Goal: Download file/media

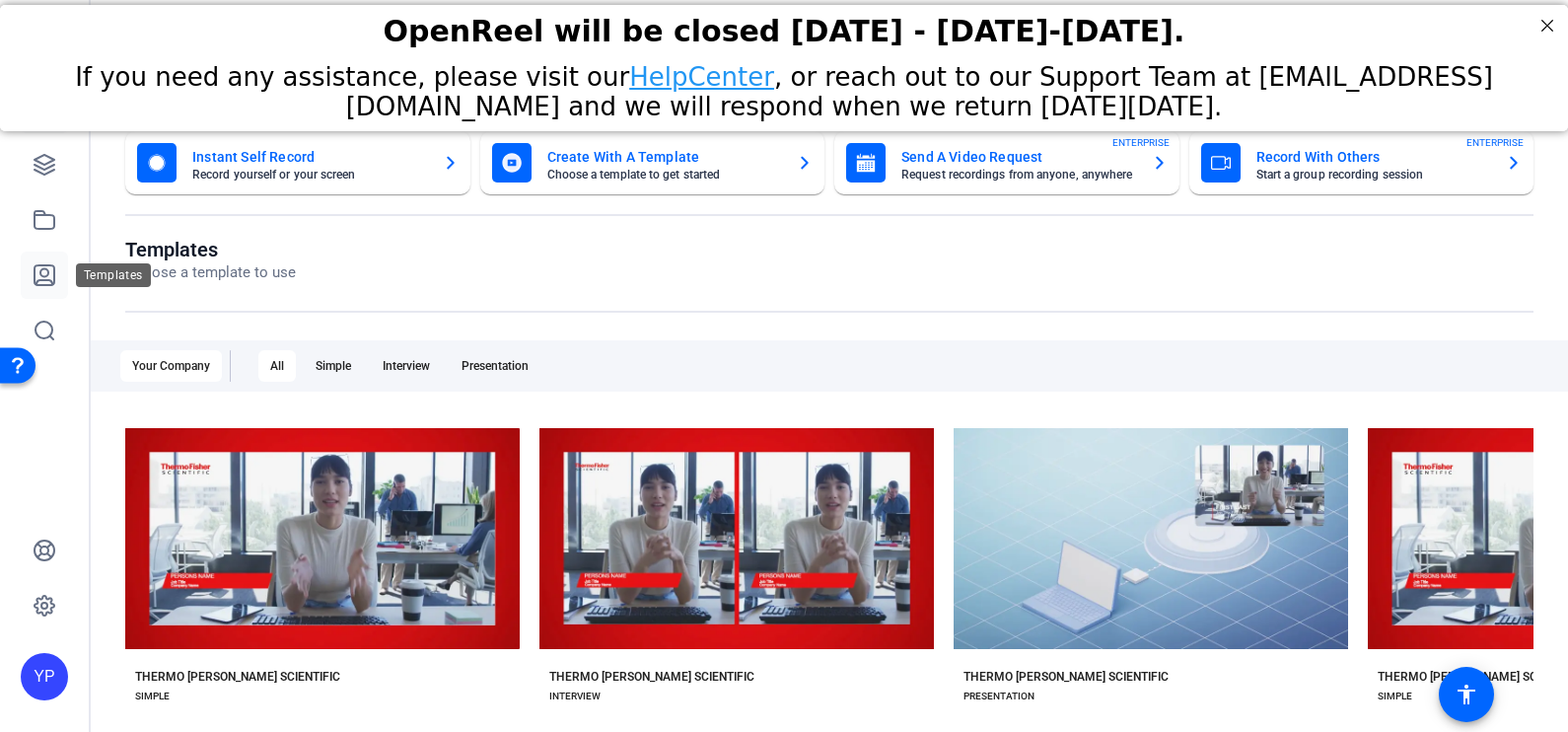
click at [47, 276] on icon at bounding box center [45, 275] width 24 height 24
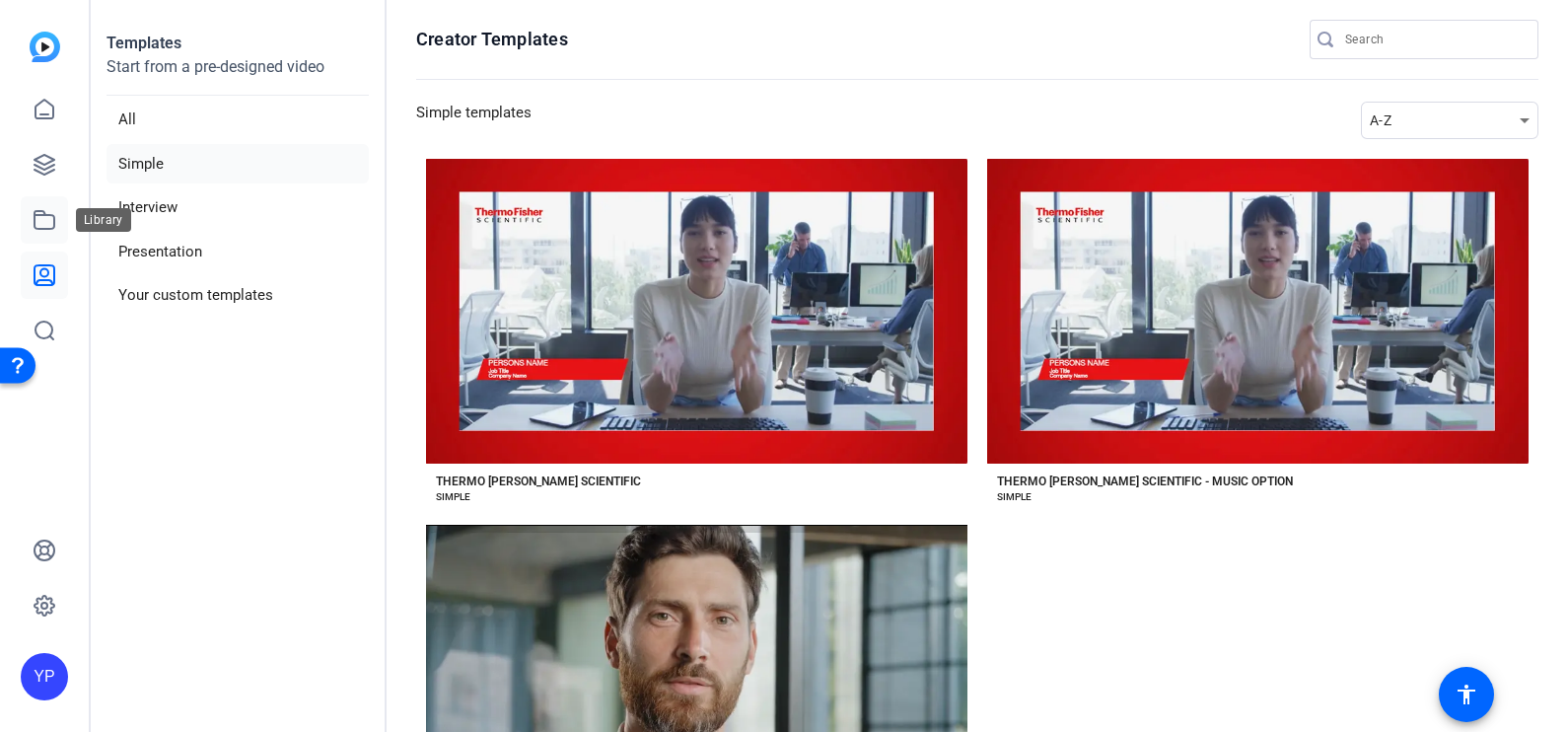
click at [47, 212] on icon at bounding box center [45, 220] width 24 height 24
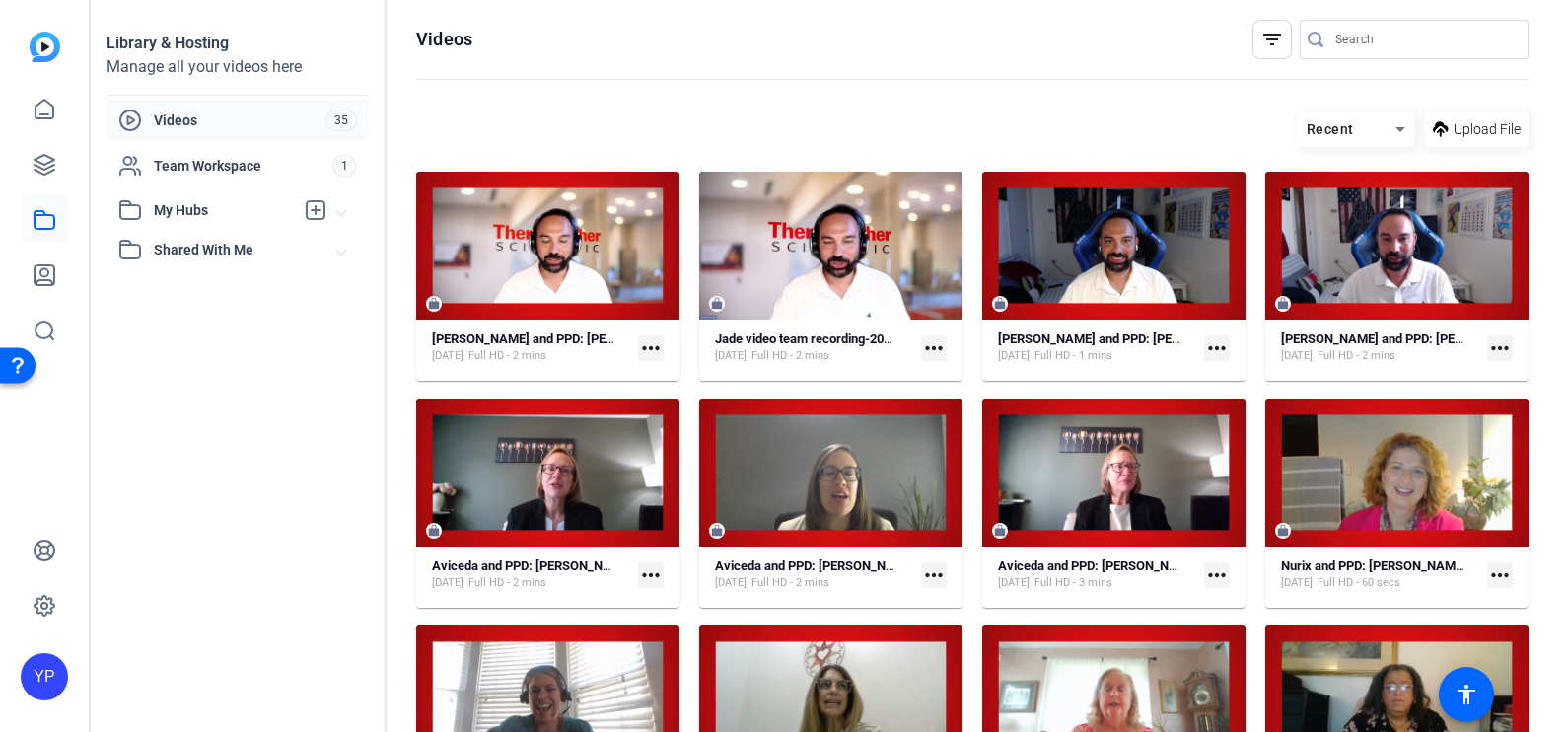
click at [1213, 346] on mat-icon "more_horiz" at bounding box center [1217, 349] width 26 height 26
click at [1127, 124] on div at bounding box center [784, 366] width 1568 height 732
click at [31, 209] on link at bounding box center [45, 220] width 48 height 48
click at [41, 167] on icon at bounding box center [45, 165] width 20 height 20
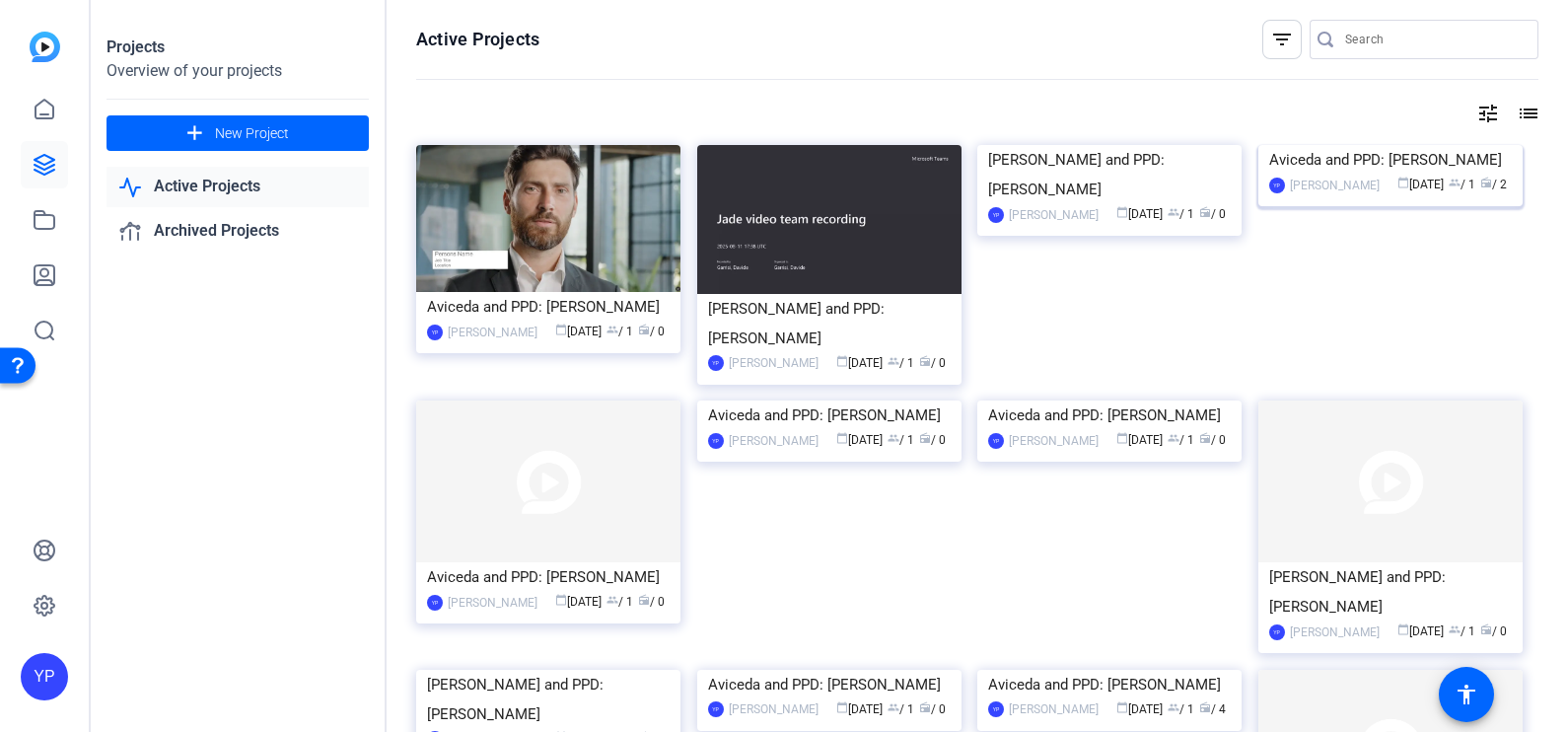
click at [1313, 174] on div "Aviceda and PPD: [PERSON_NAME]" at bounding box center [1391, 160] width 243 height 30
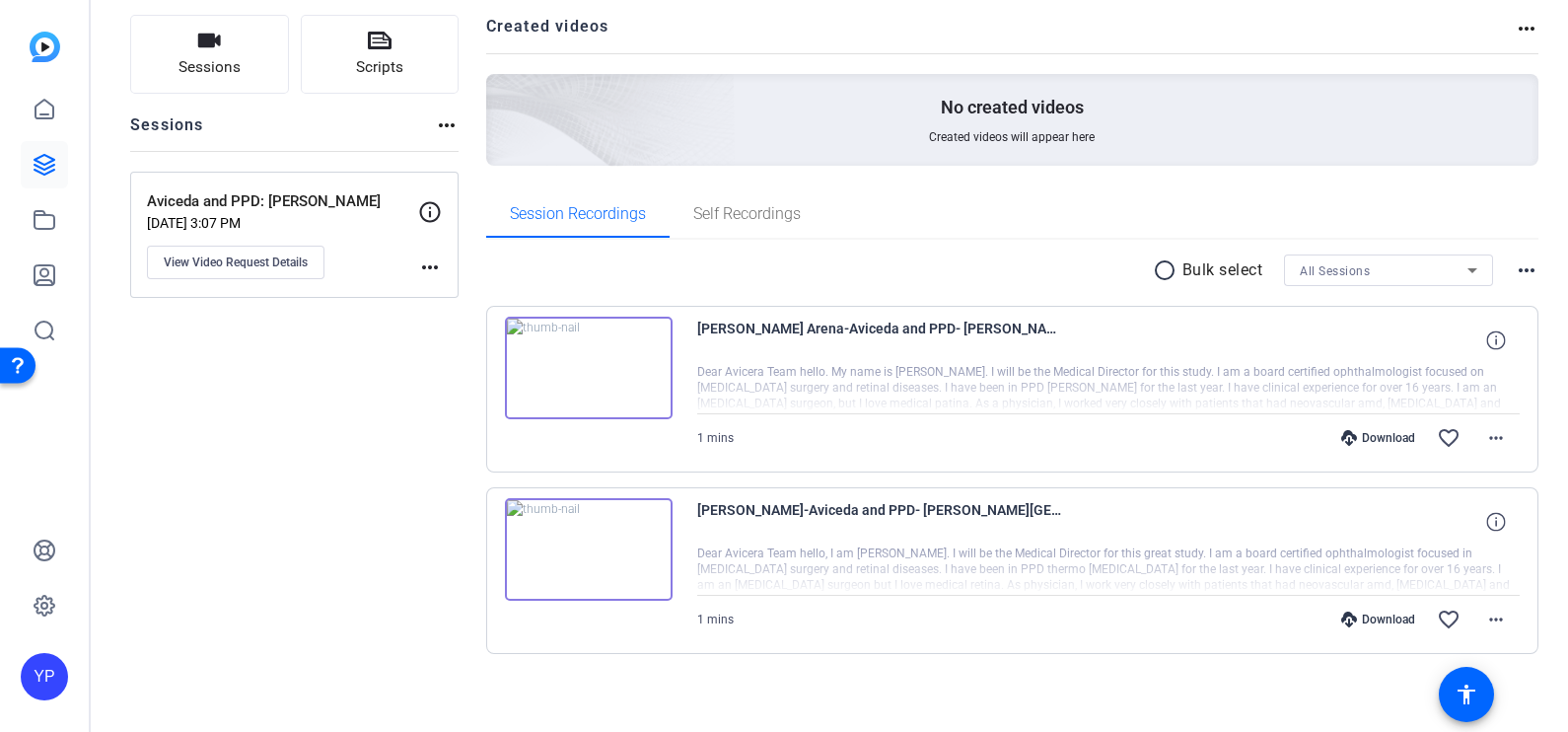
scroll to position [132, 0]
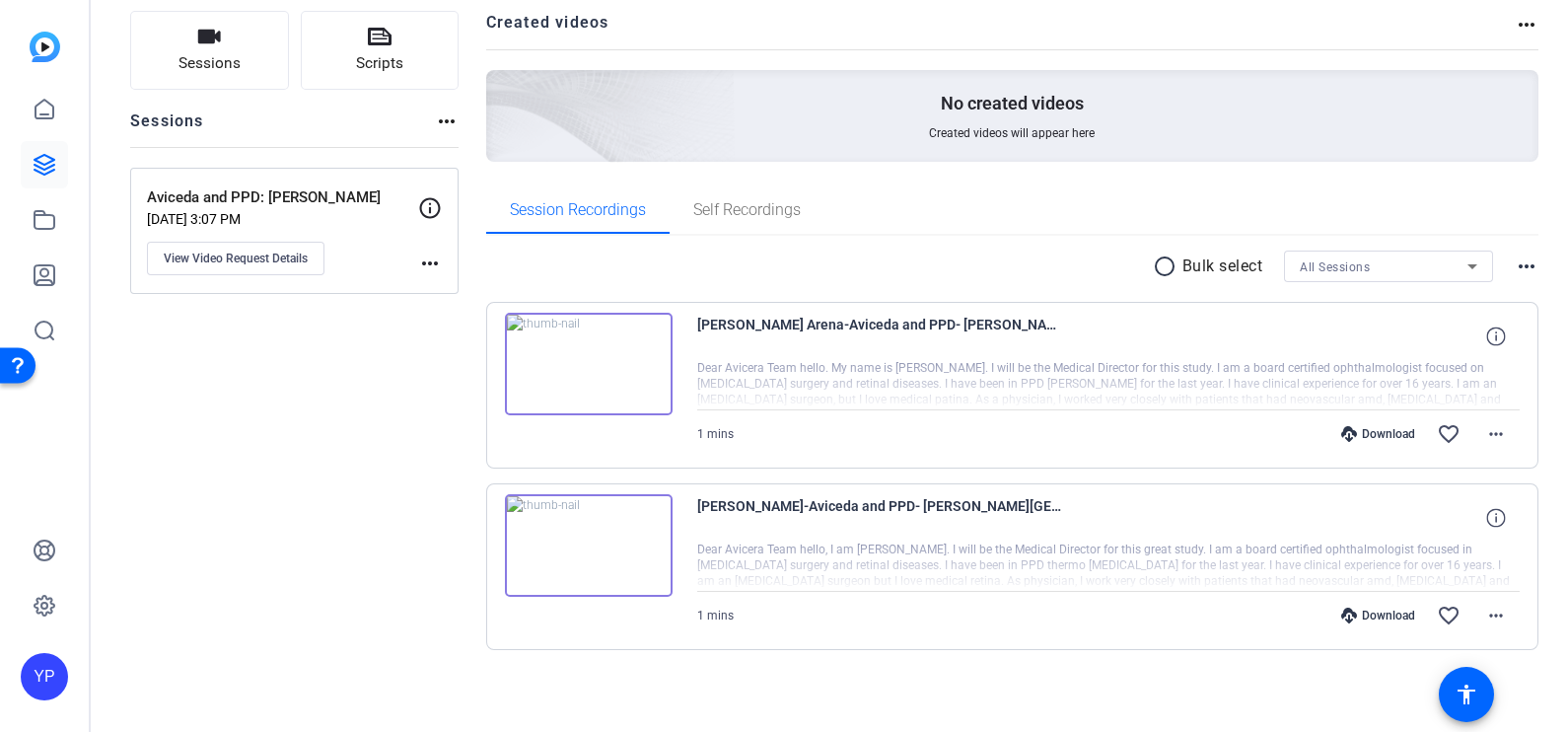
click at [579, 351] on img at bounding box center [588, 364] width 167 height 103
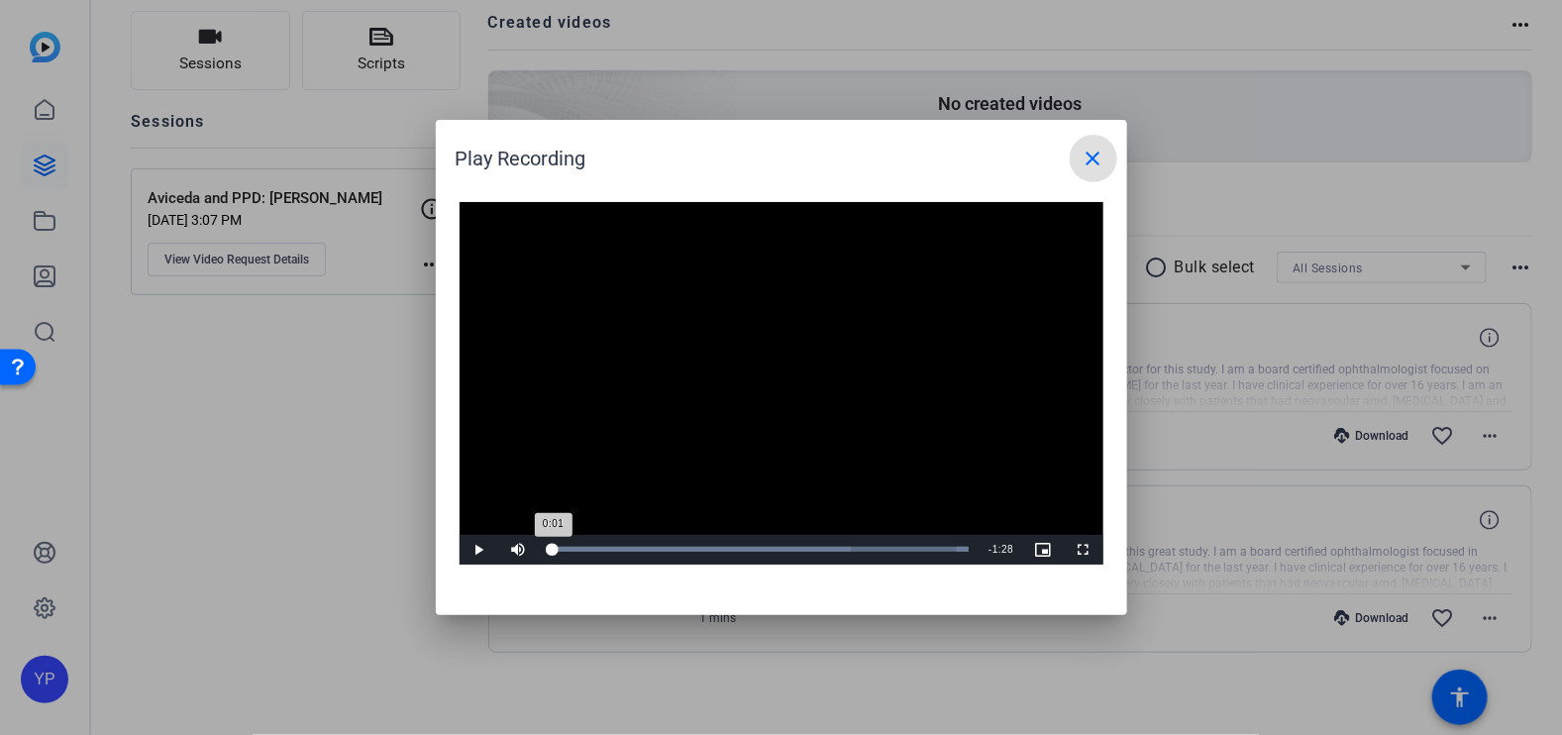
click at [553, 545] on div "Loaded : 100.00% 0:01 0:01" at bounding box center [759, 550] width 441 height 30
click at [1108, 147] on span at bounding box center [1094, 159] width 48 height 48
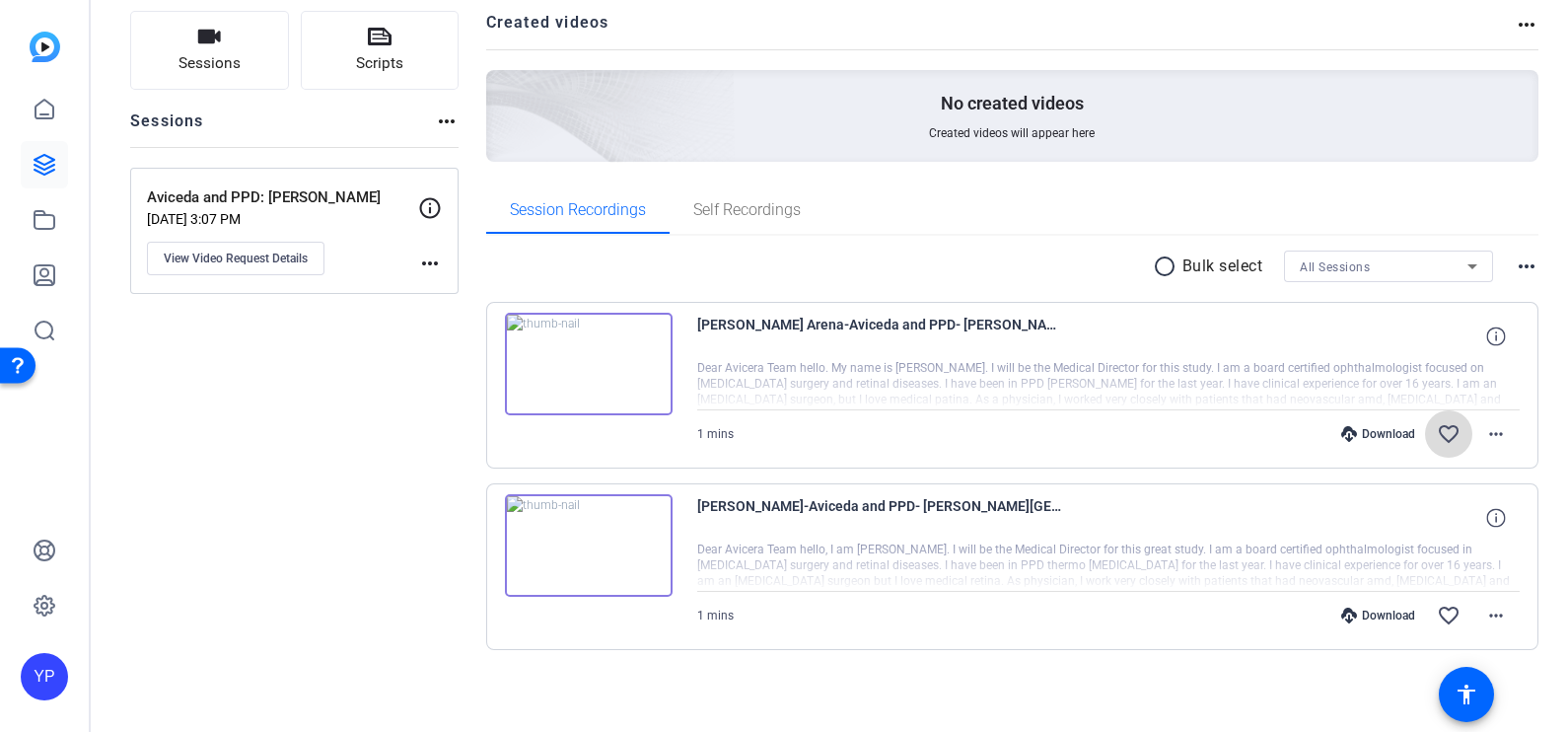
click at [1446, 440] on mat-icon "favorite_border" at bounding box center [1449, 434] width 24 height 24
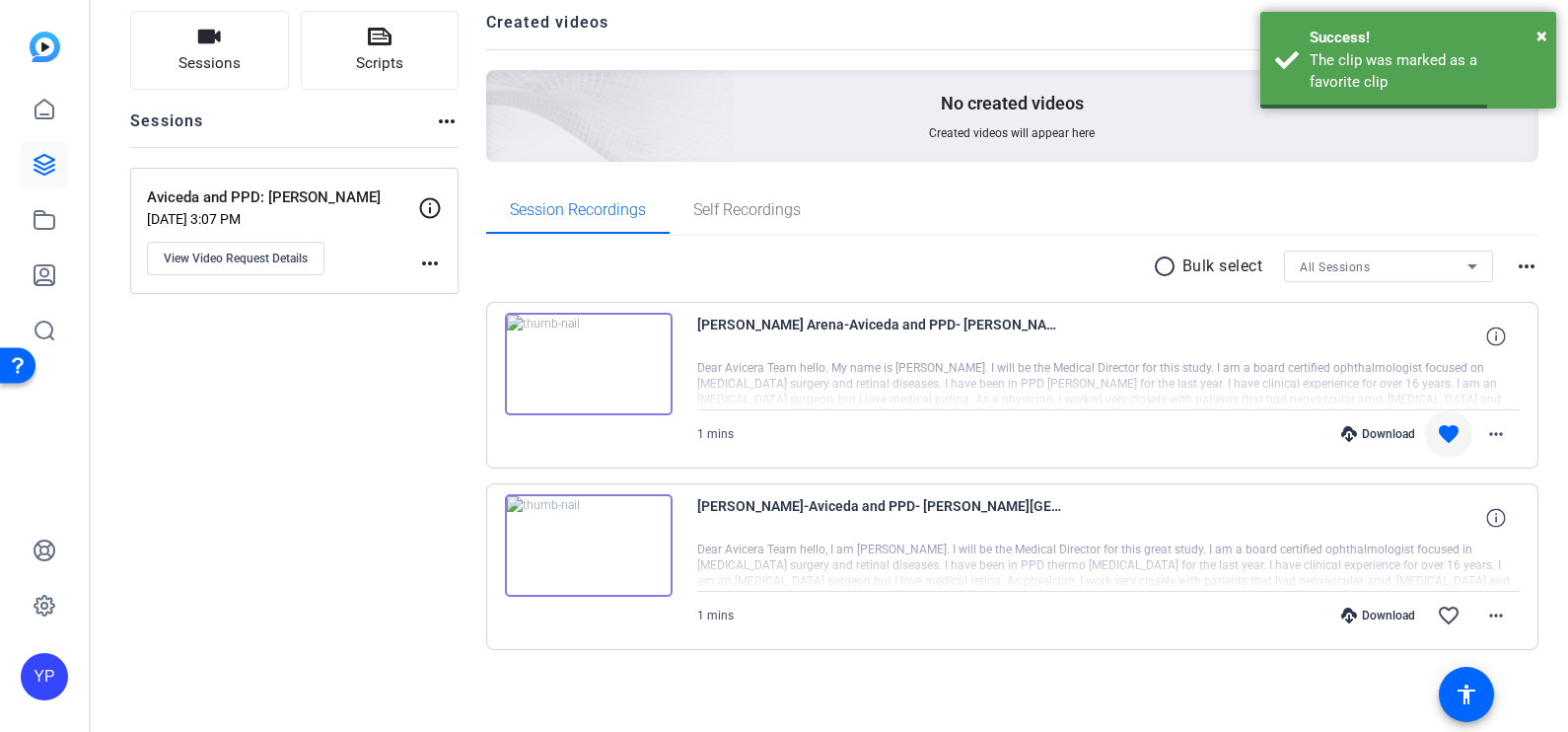
click at [597, 551] on img at bounding box center [588, 545] width 167 height 103
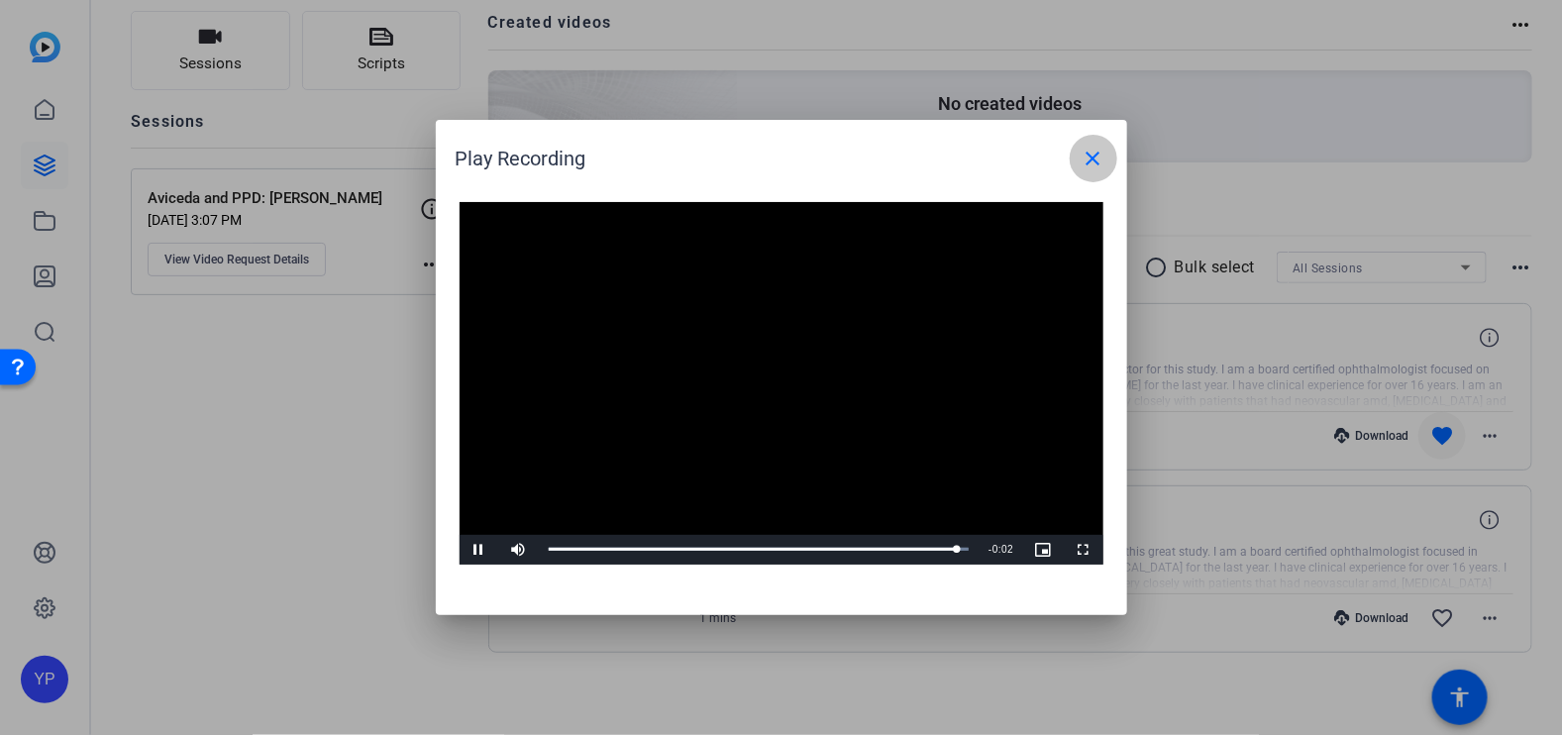
click at [1097, 147] on mat-icon "close" at bounding box center [1094, 159] width 24 height 24
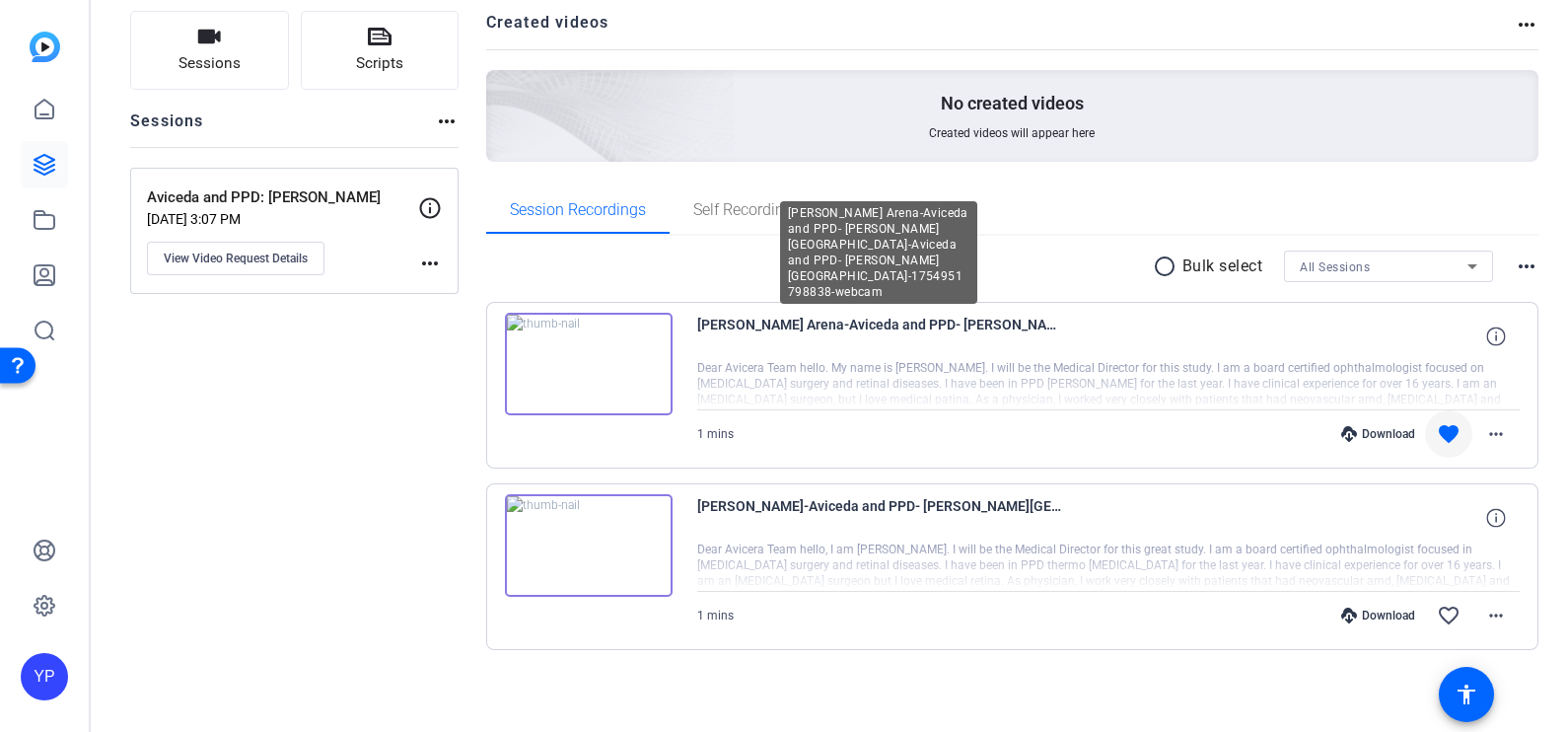
click at [782, 329] on span "[PERSON_NAME] Arena-Aviceda and PPD- [PERSON_NAME][GEOGRAPHIC_DATA]-Aviceda and…" at bounding box center [879, 337] width 365 height 48
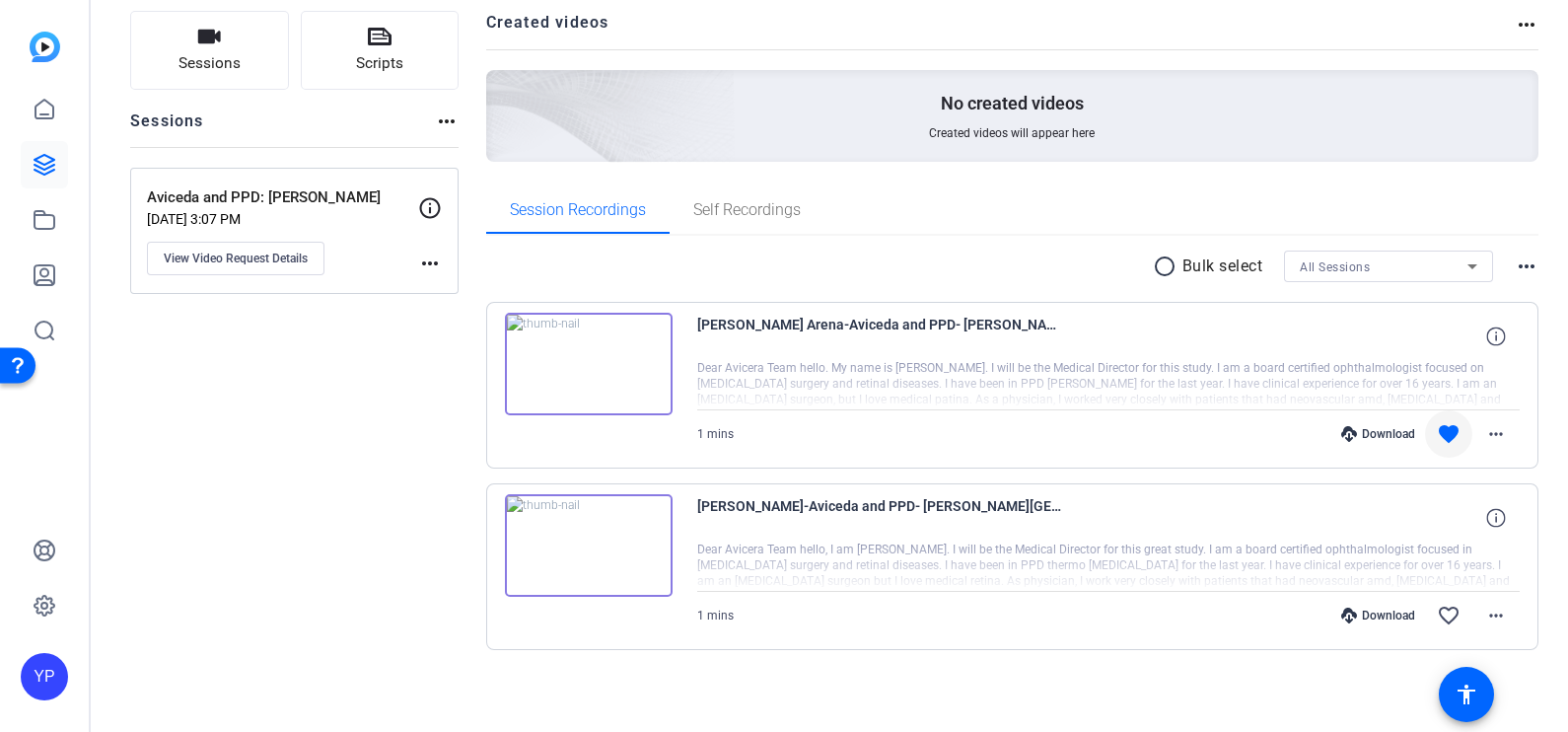
click at [581, 358] on img at bounding box center [588, 364] width 167 height 103
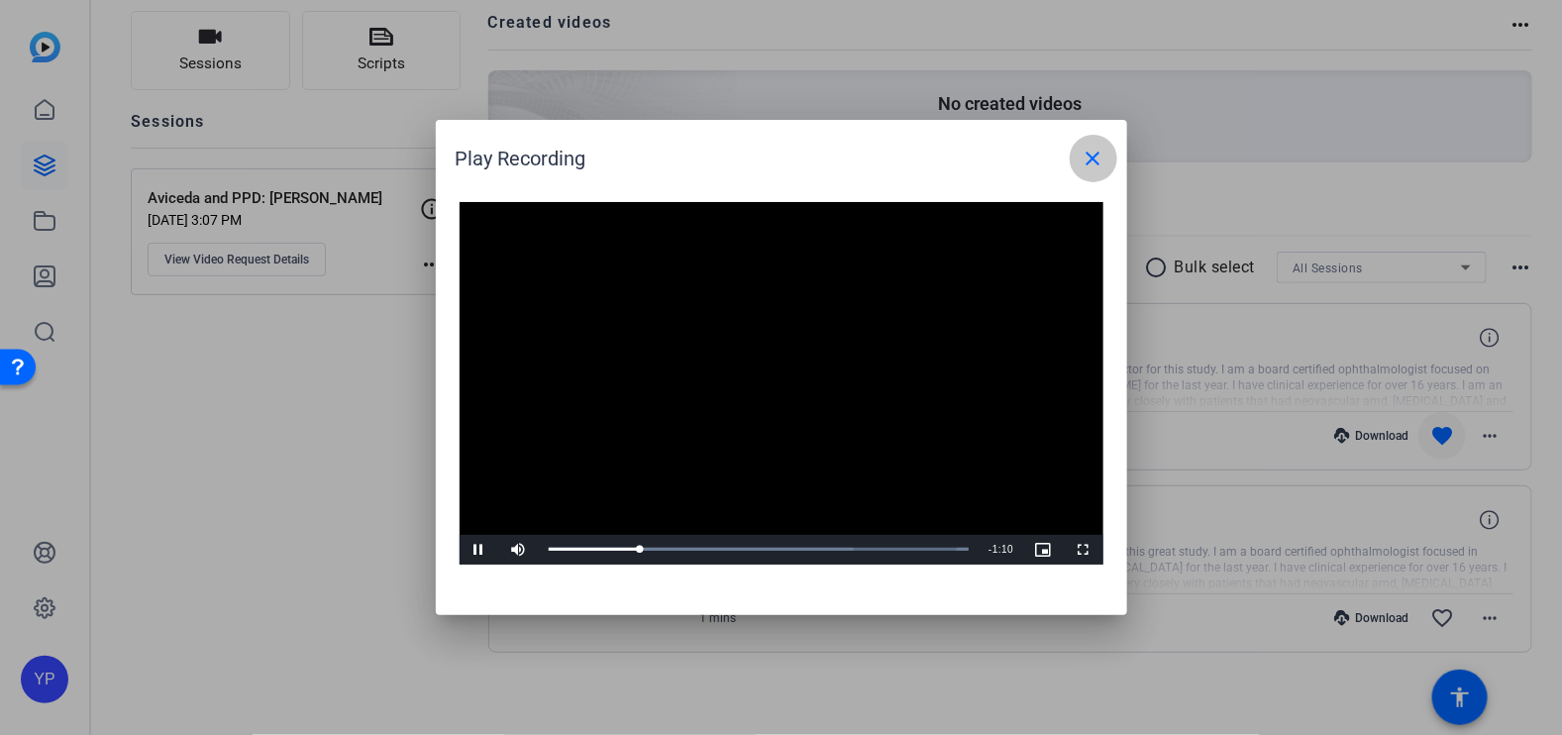
click at [1093, 158] on mat-icon "close" at bounding box center [1094, 159] width 24 height 24
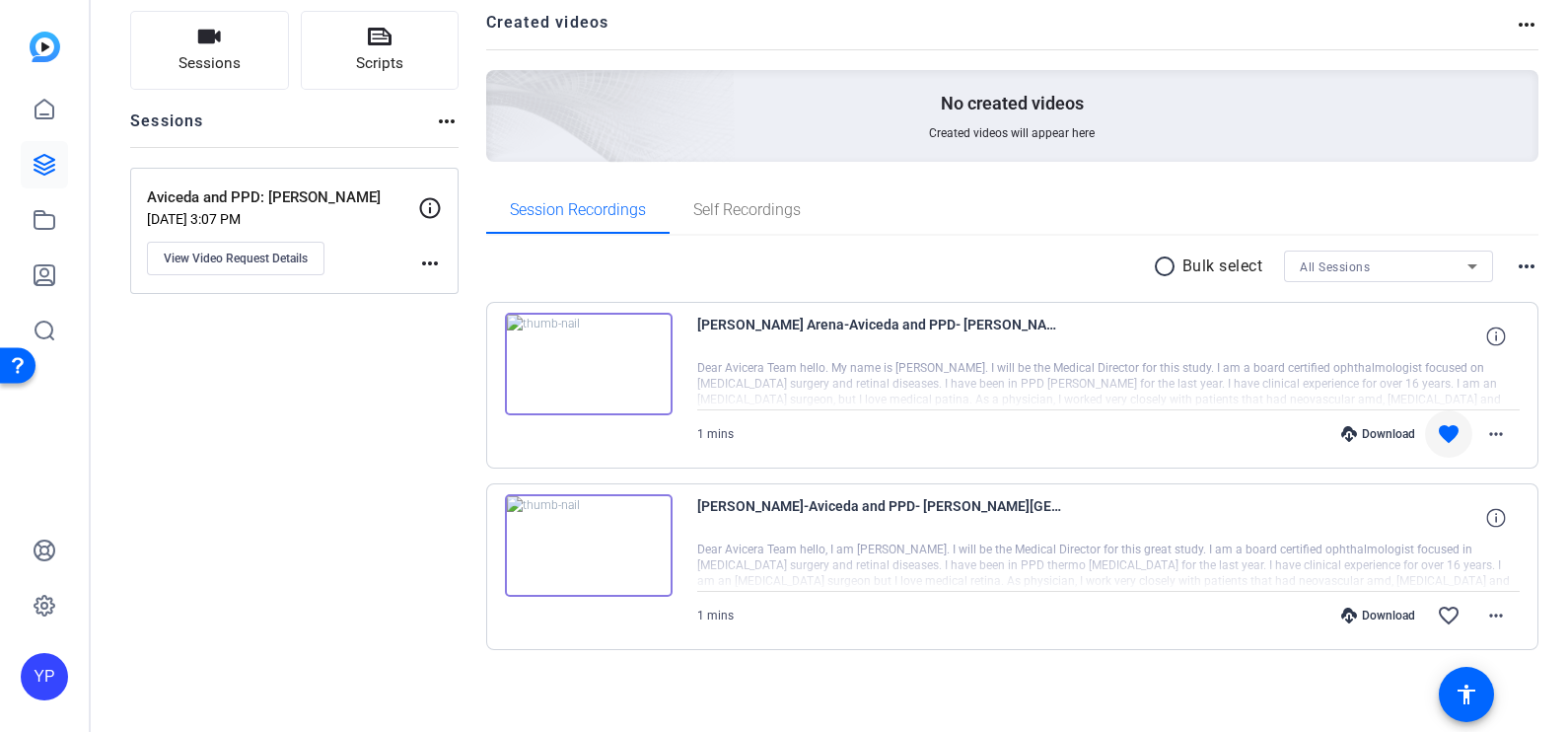
click at [198, 193] on p "Aviceda and PPD: [PERSON_NAME]" at bounding box center [283, 197] width 271 height 23
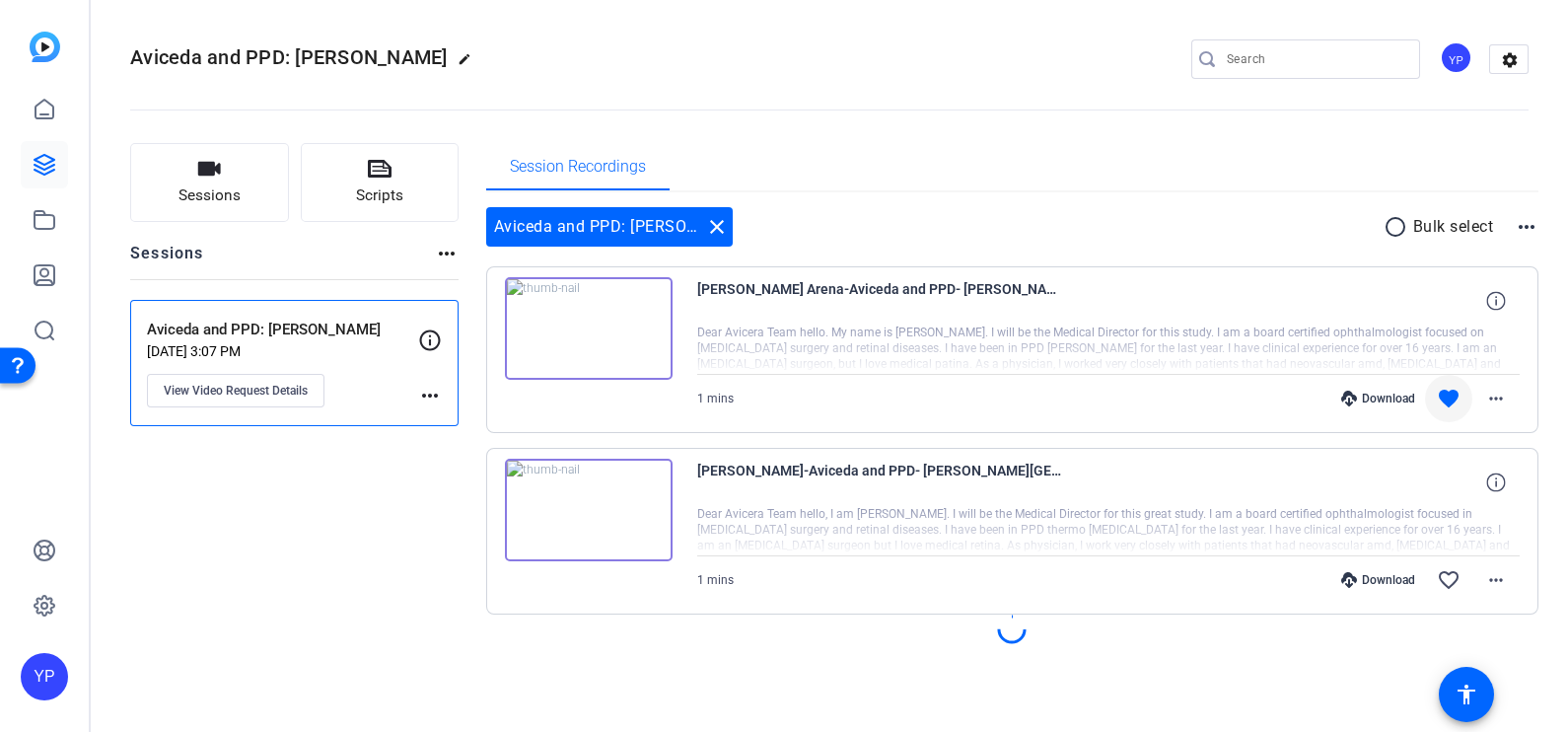
scroll to position [0, 0]
click at [623, 224] on div "Aviceda and PPD: [PERSON_NAME] close" at bounding box center [609, 227] width 247 height 40
click at [1496, 576] on mat-icon "more_horiz" at bounding box center [1496, 581] width 24 height 24
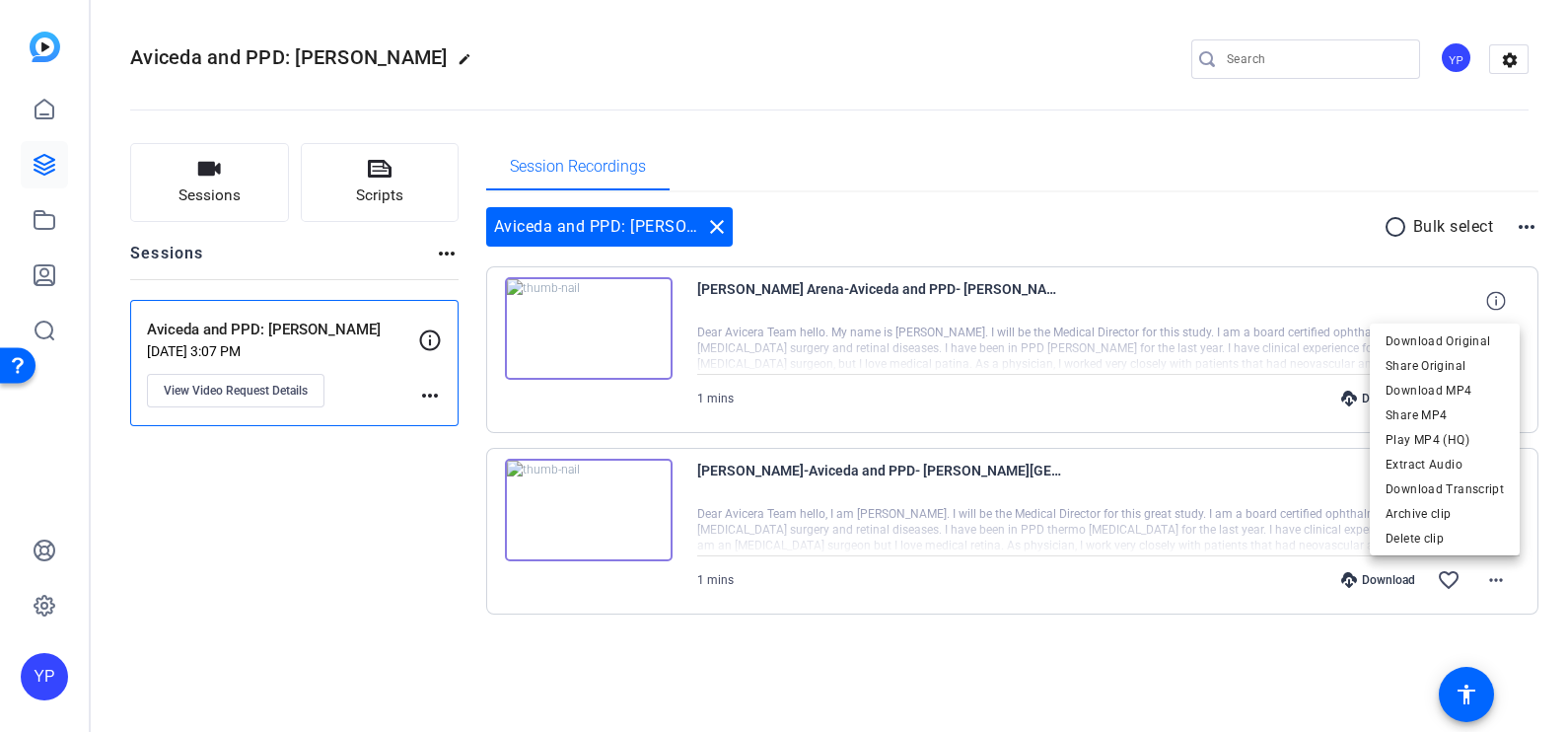
click at [1044, 106] on div at bounding box center [784, 366] width 1568 height 732
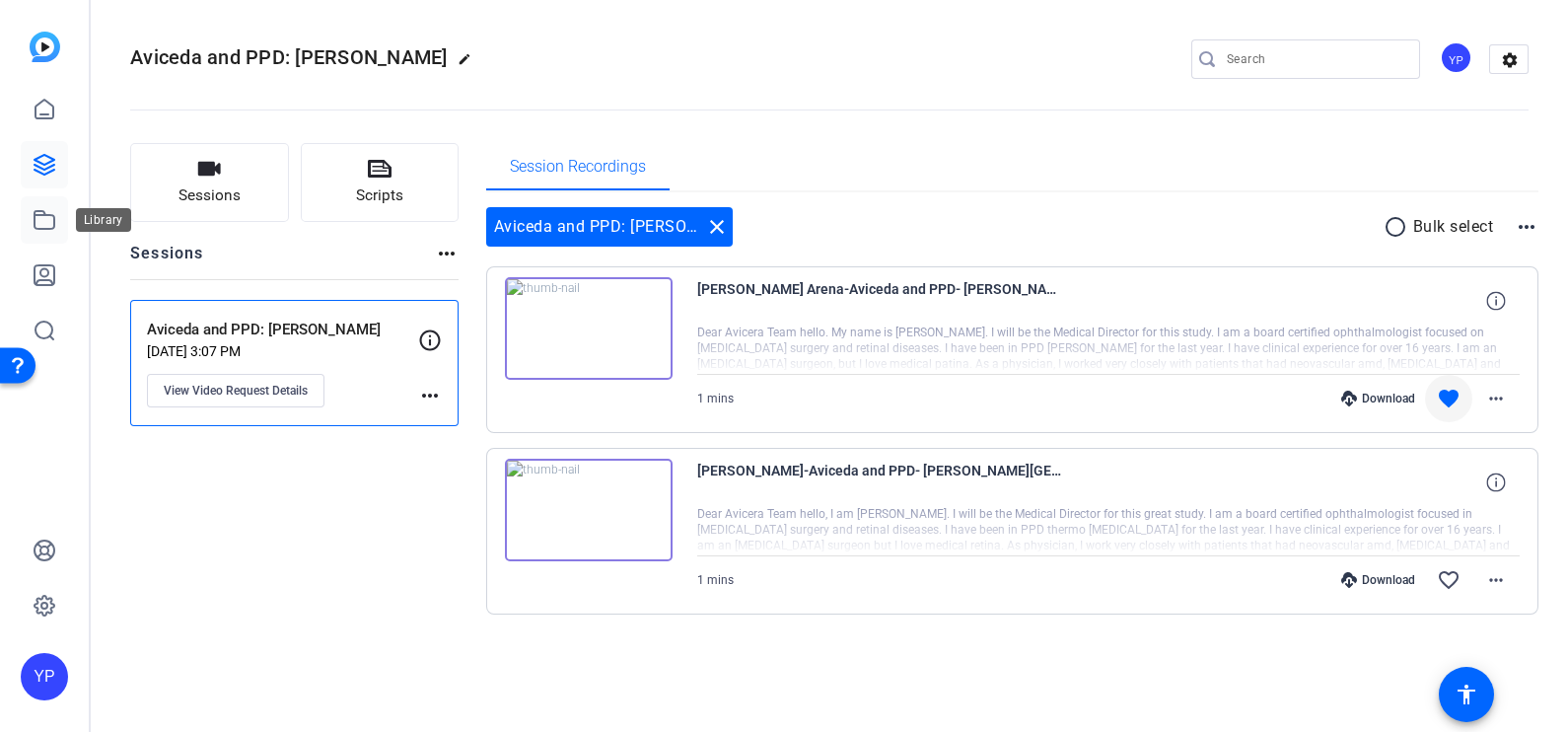
click at [57, 228] on link at bounding box center [45, 220] width 48 height 48
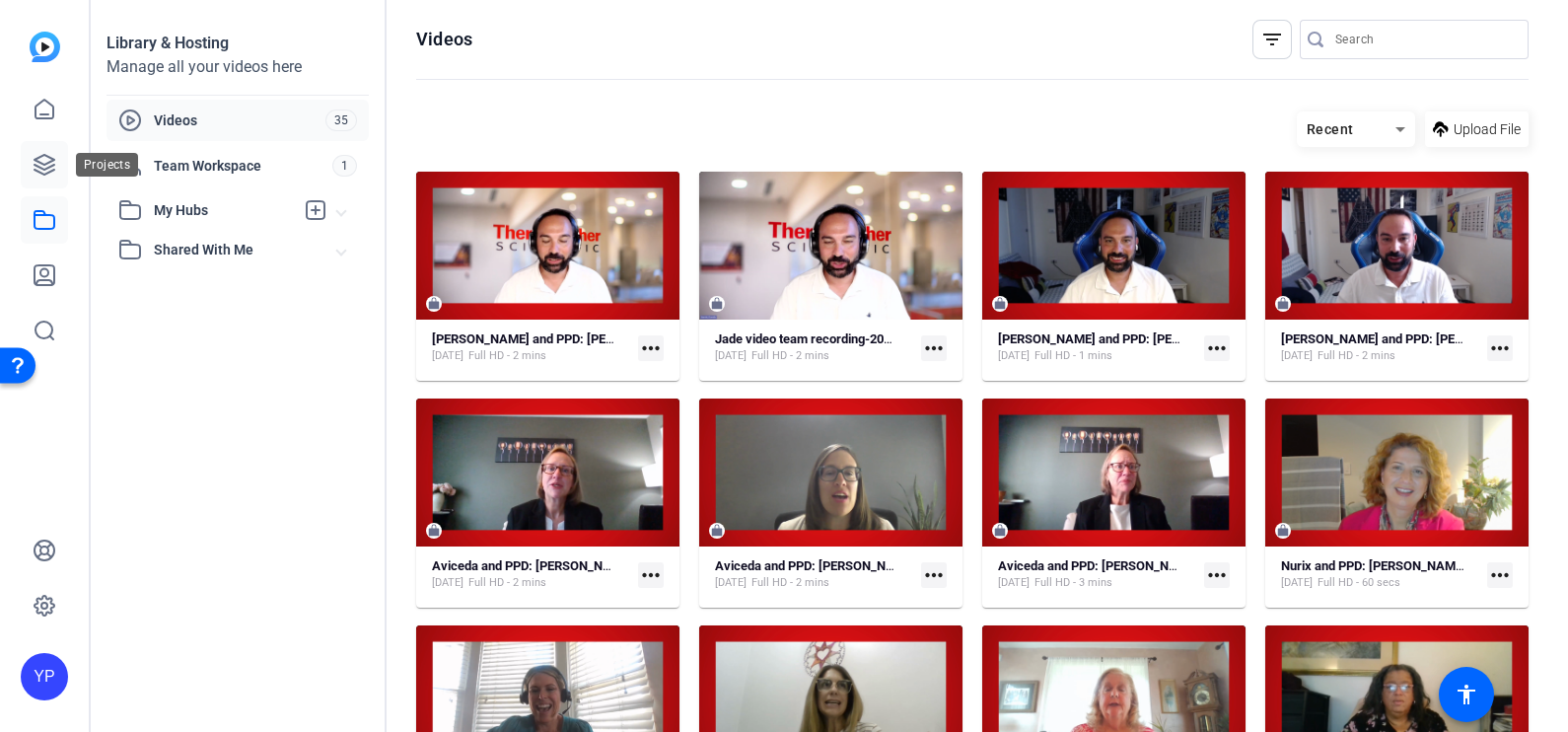
click at [53, 164] on icon at bounding box center [45, 165] width 20 height 20
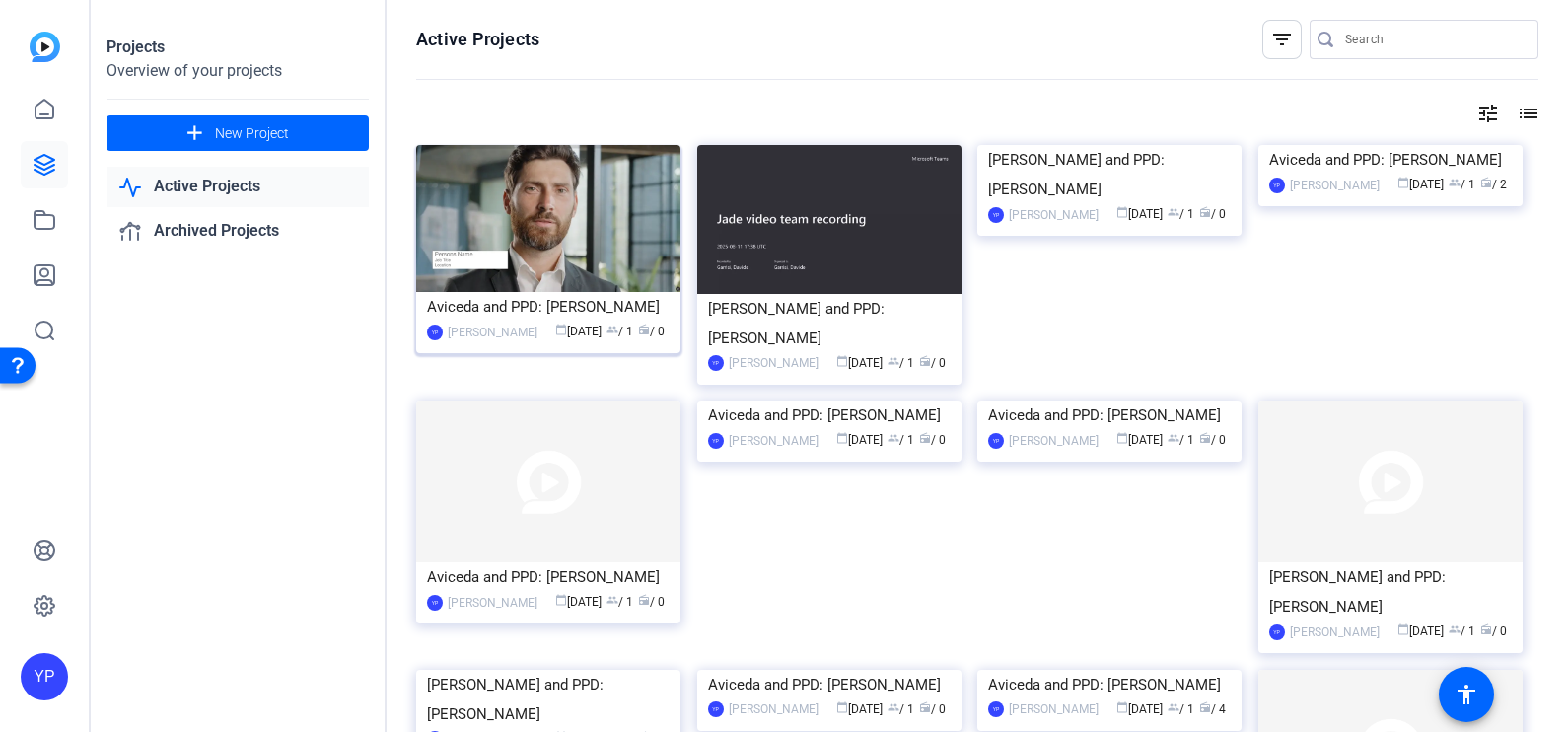
click at [548, 222] on img at bounding box center [548, 219] width 264 height 147
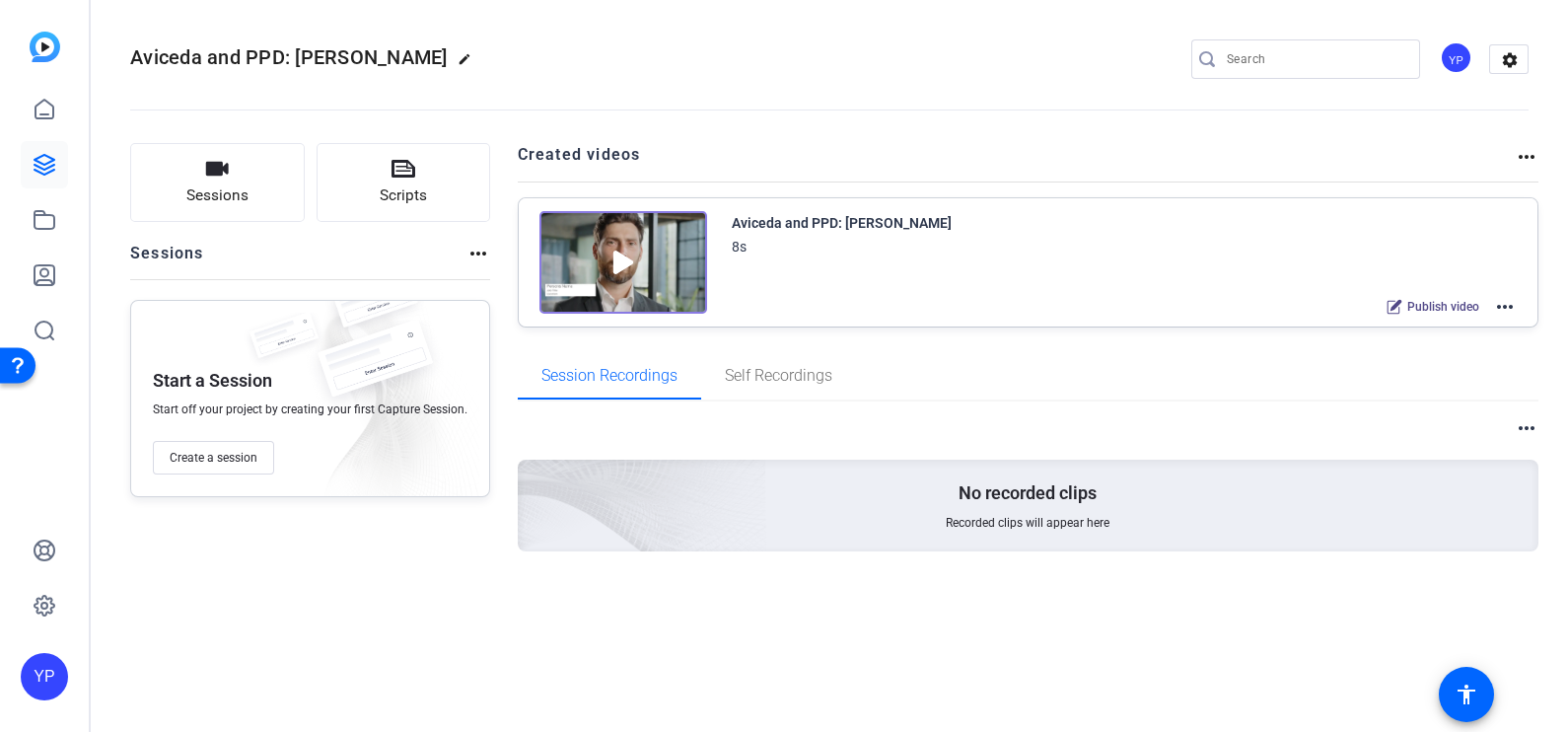
click at [1506, 302] on mat-icon "more_horiz" at bounding box center [1505, 307] width 24 height 24
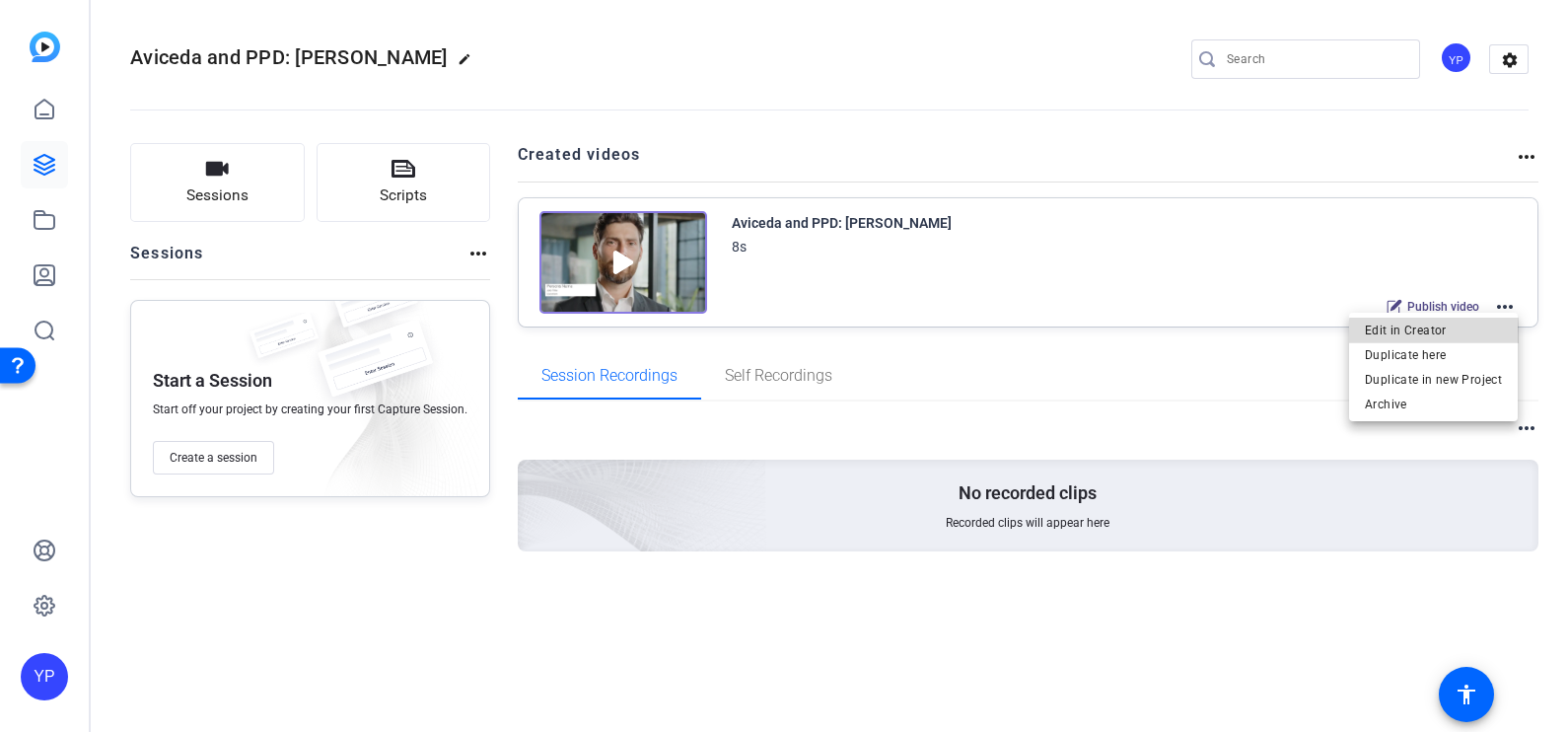
click at [1456, 334] on span "Edit in Creator" at bounding box center [1434, 330] width 137 height 24
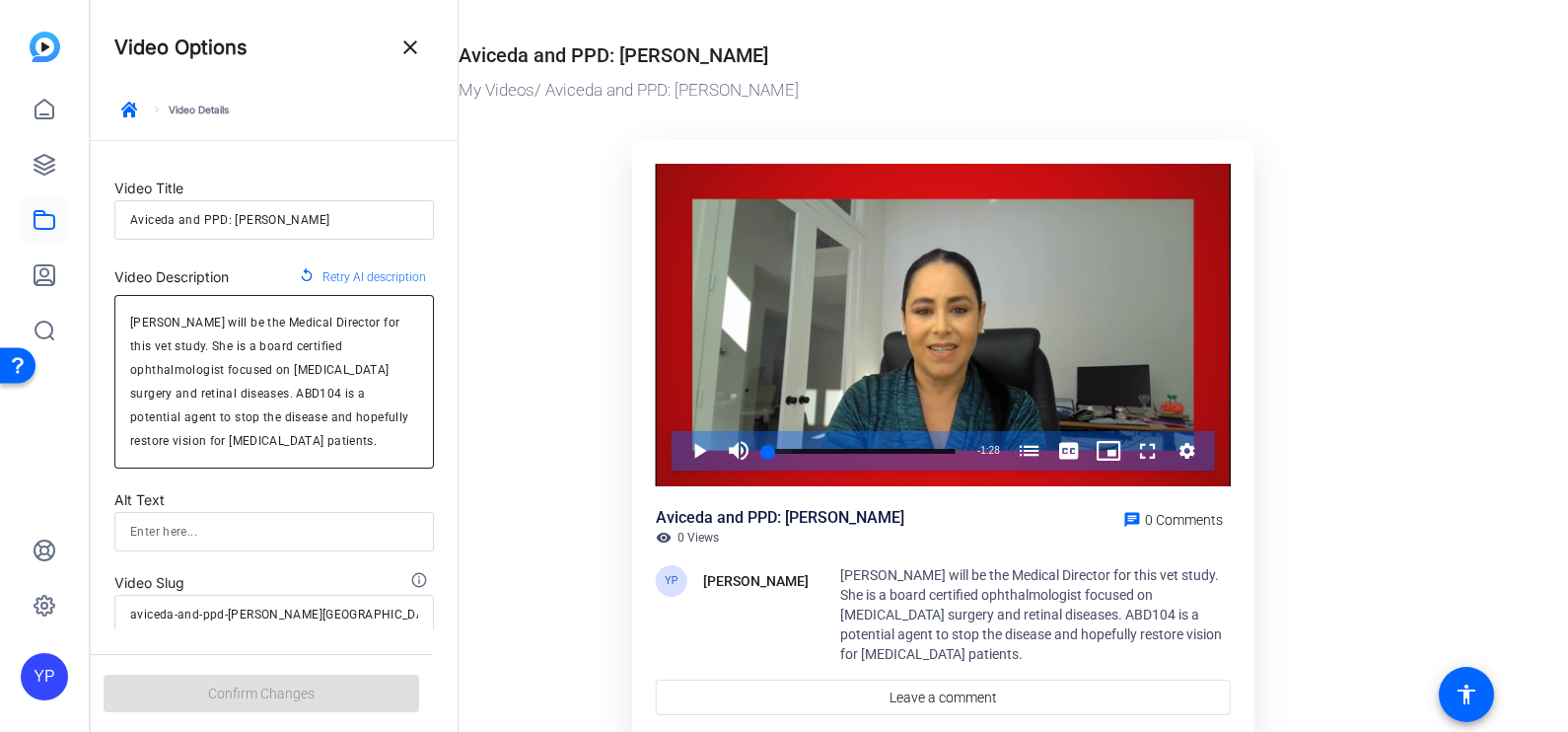
click at [272, 371] on textarea "[PERSON_NAME] will be the Medical Director for this vet study. She is a board c…" at bounding box center [274, 381] width 288 height 142
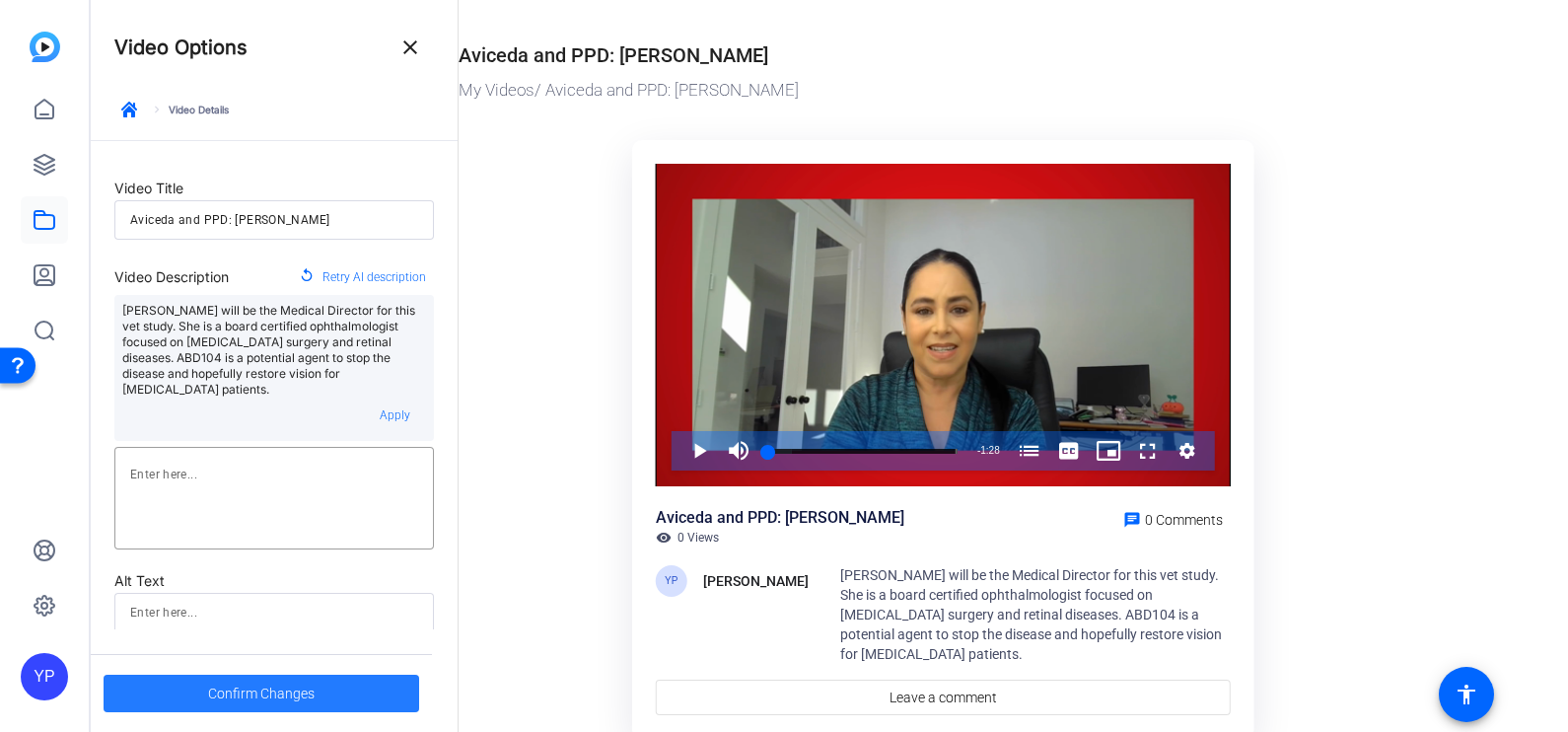
click at [257, 685] on span "Confirm Changes" at bounding box center [261, 694] width 107 height 38
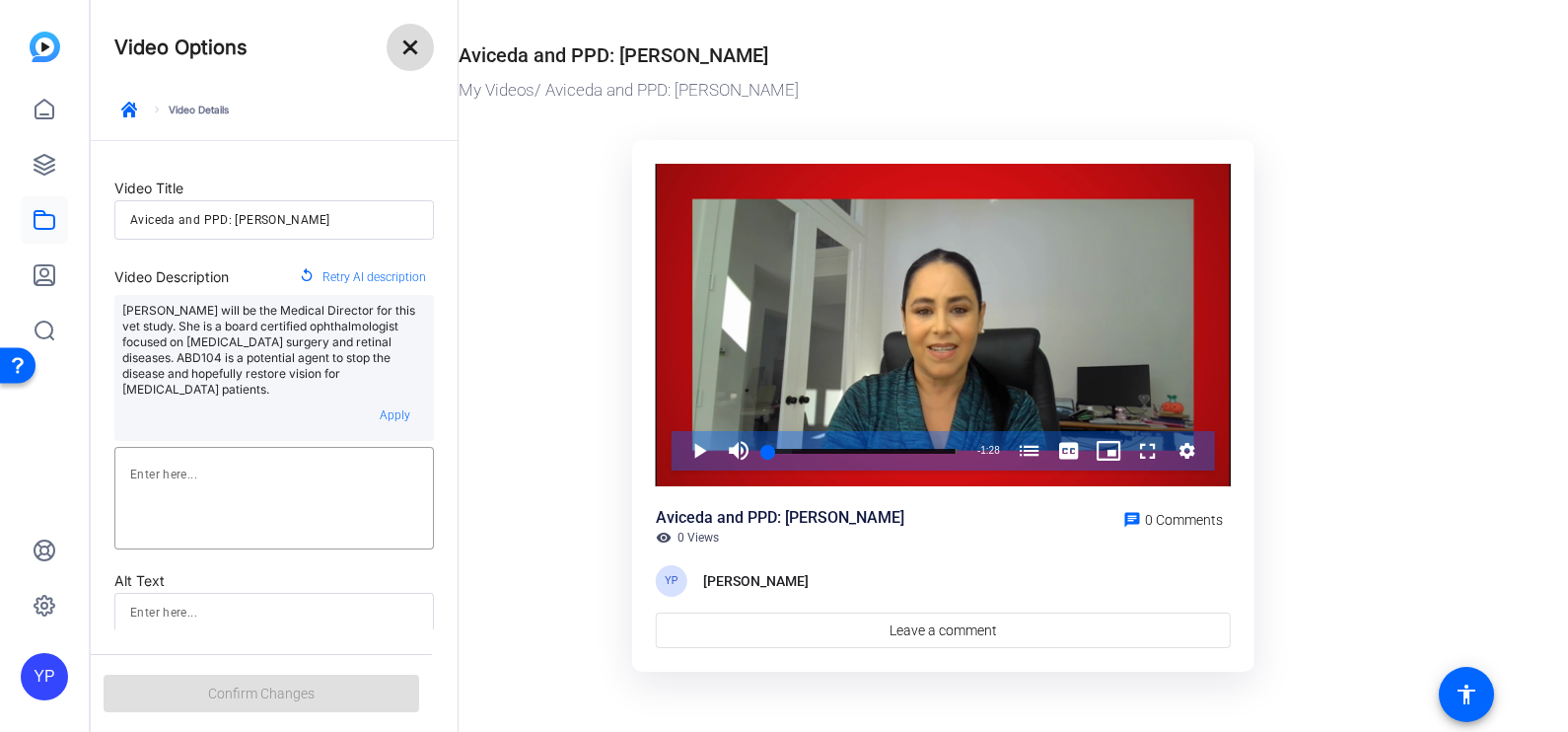
click at [404, 50] on mat-icon "close" at bounding box center [410, 48] width 24 height 24
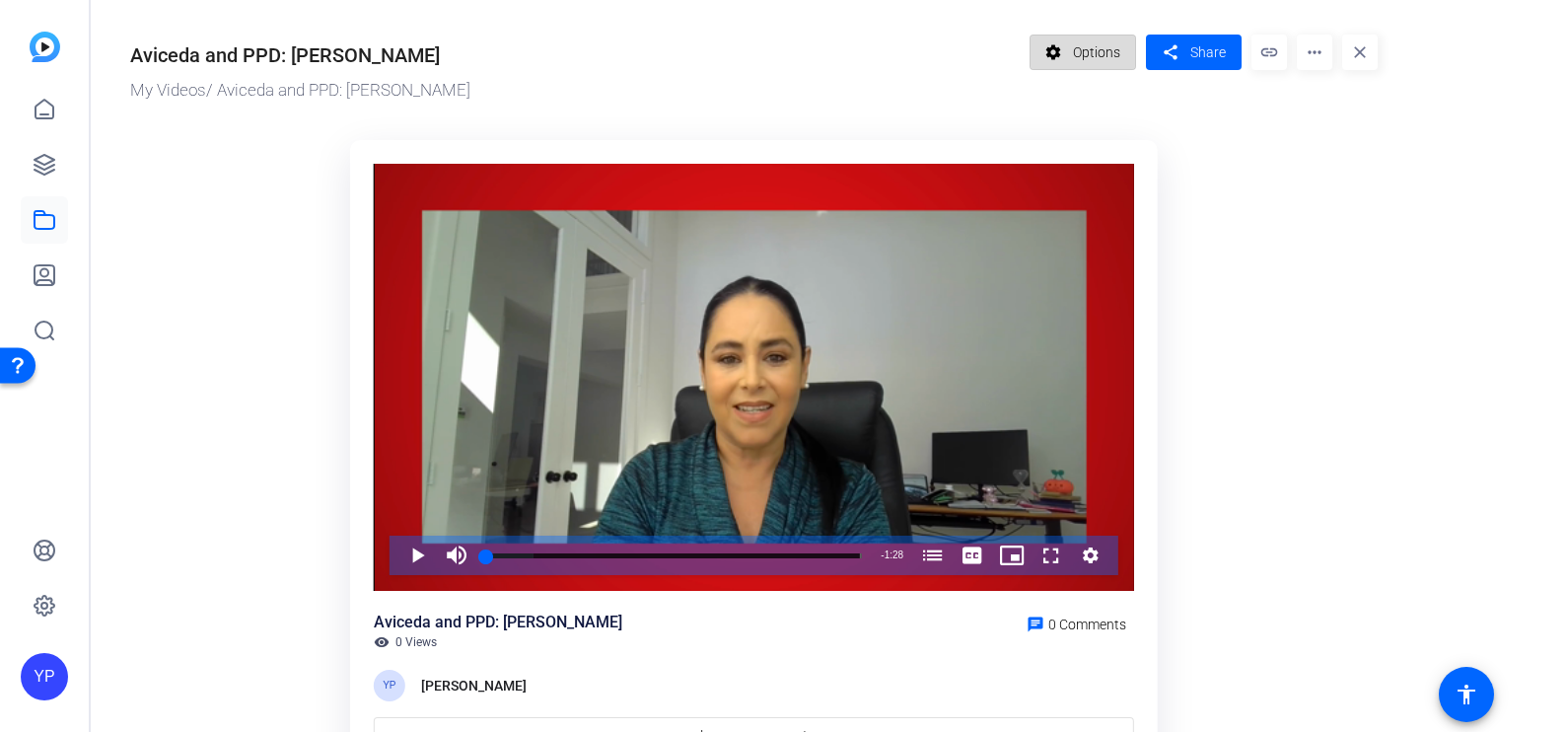
click at [1050, 53] on mat-icon "settings" at bounding box center [1053, 53] width 25 height 38
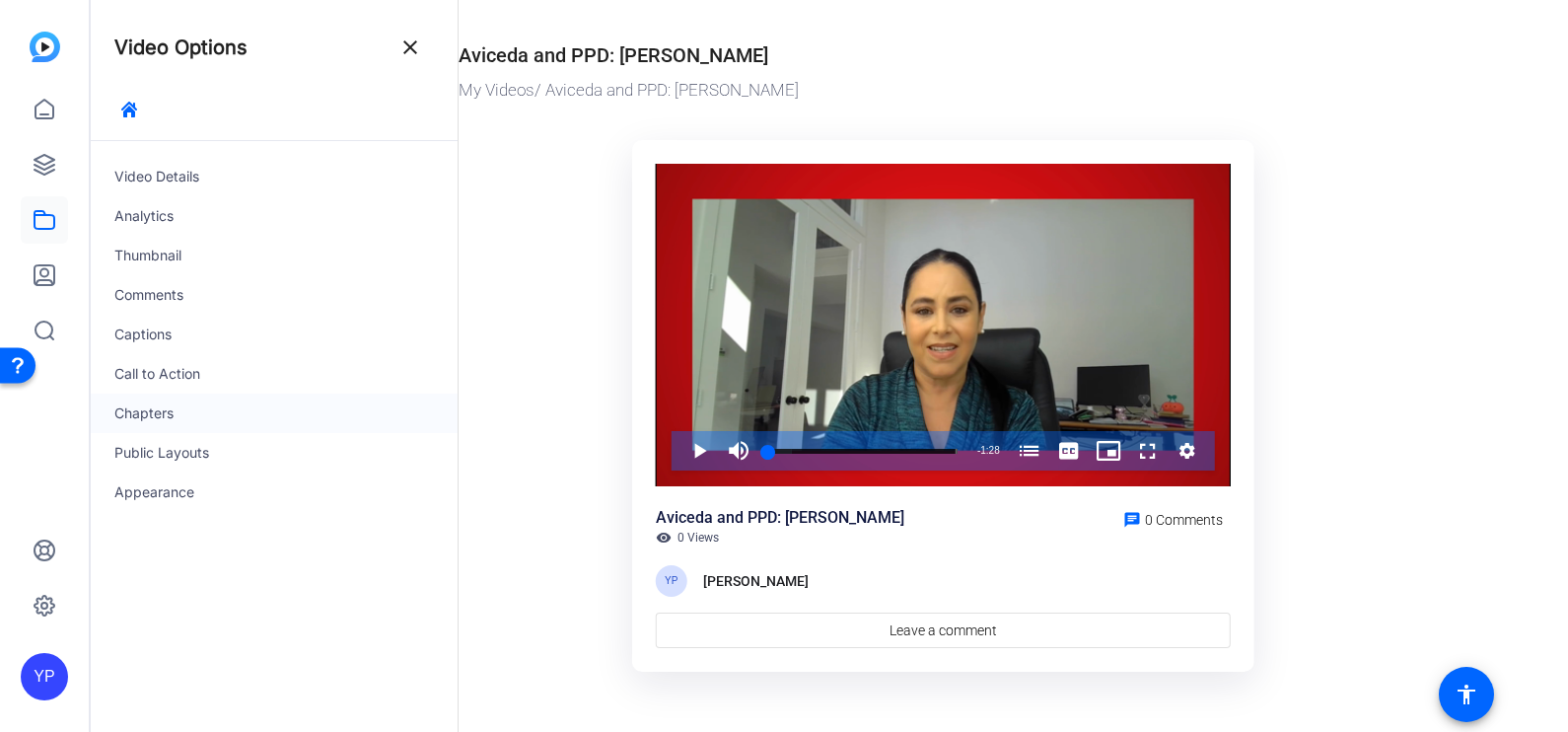
click at [167, 409] on div "Chapters" at bounding box center [274, 413] width 366 height 40
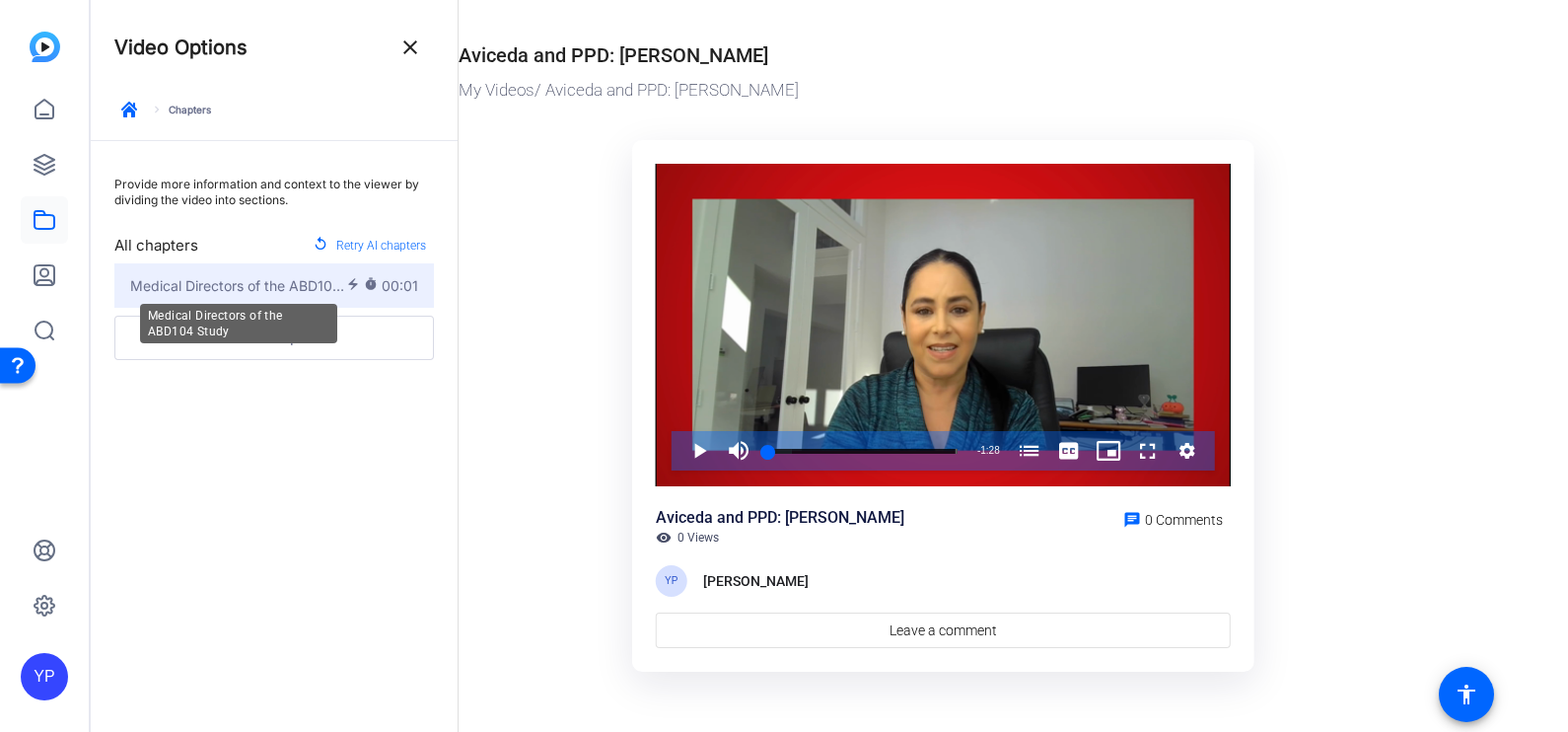
click at [277, 281] on span "Medical Directors of the ABD104 Study" at bounding box center [238, 285] width 216 height 21
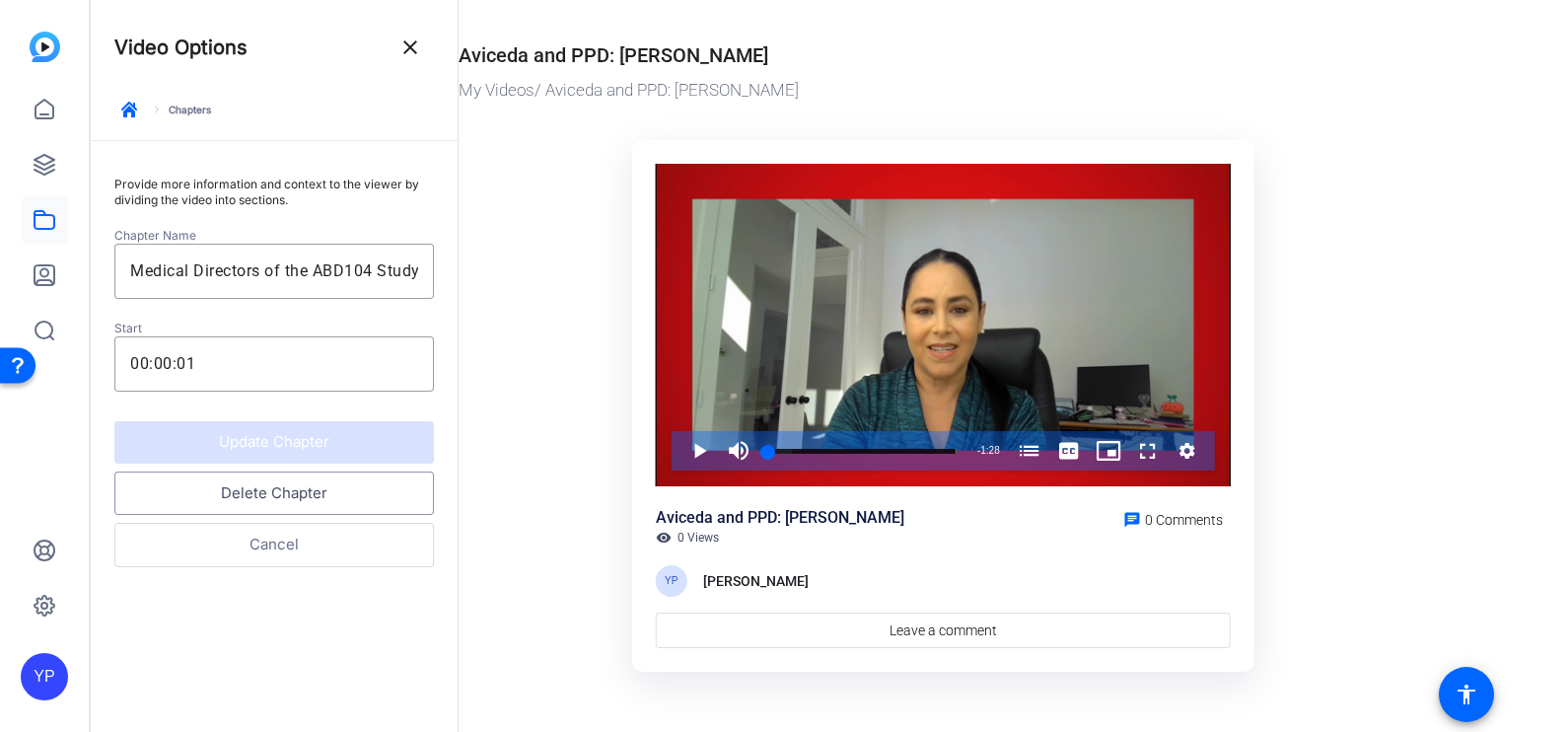
click at [280, 488] on button "Delete Chapter" at bounding box center [274, 493] width 320 height 45
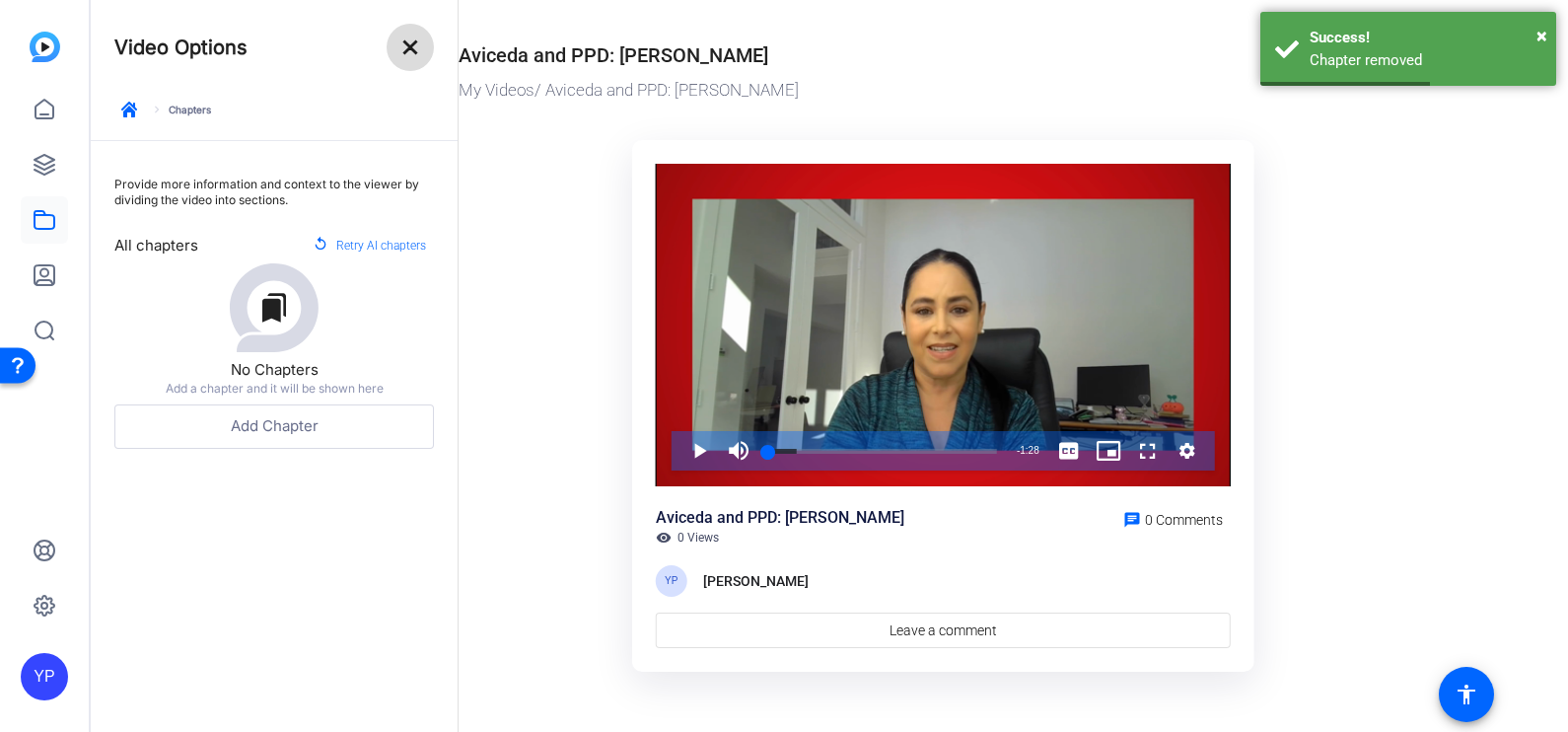
click at [409, 42] on mat-icon "close" at bounding box center [410, 48] width 24 height 24
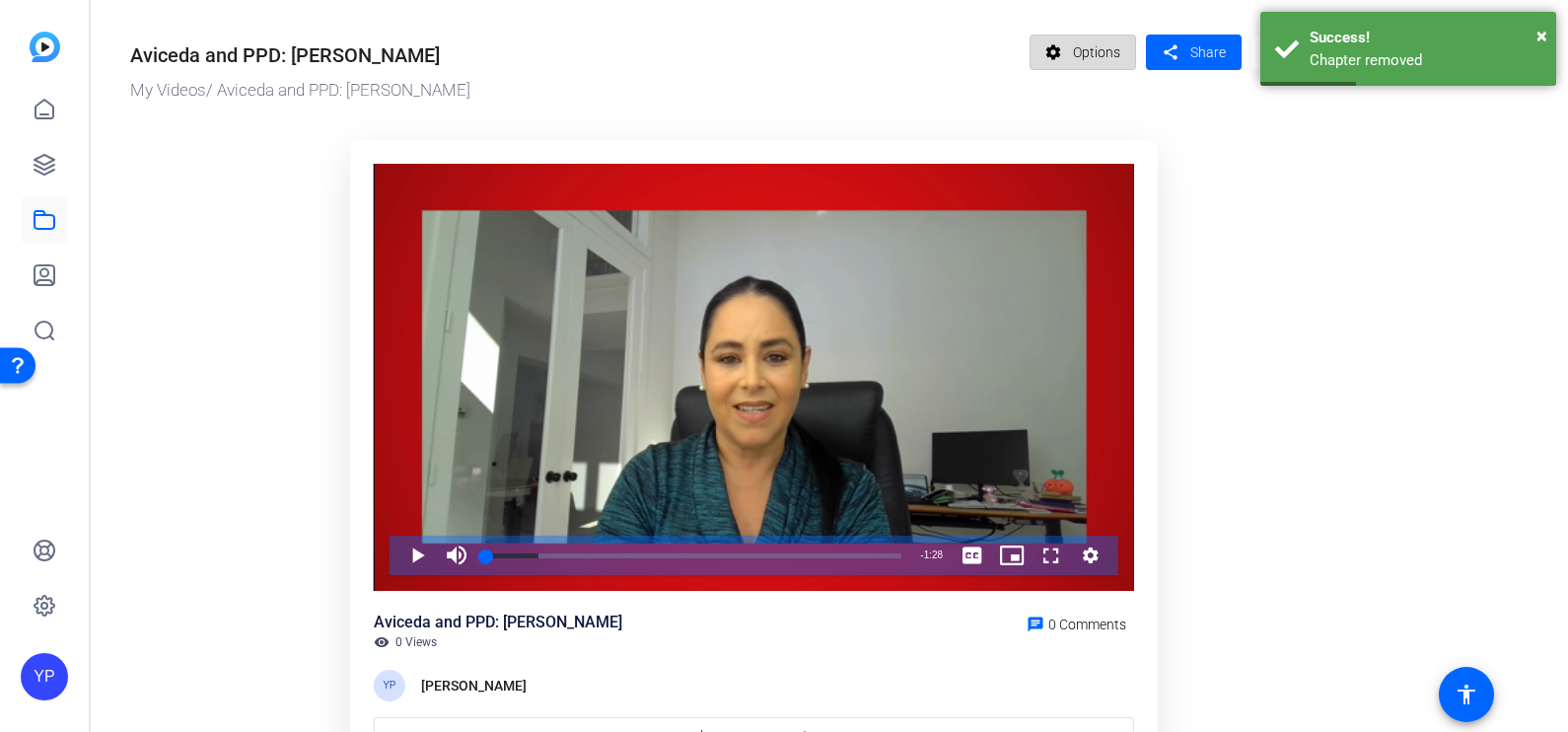
click at [1075, 54] on span "Options" at bounding box center [1097, 53] width 48 height 38
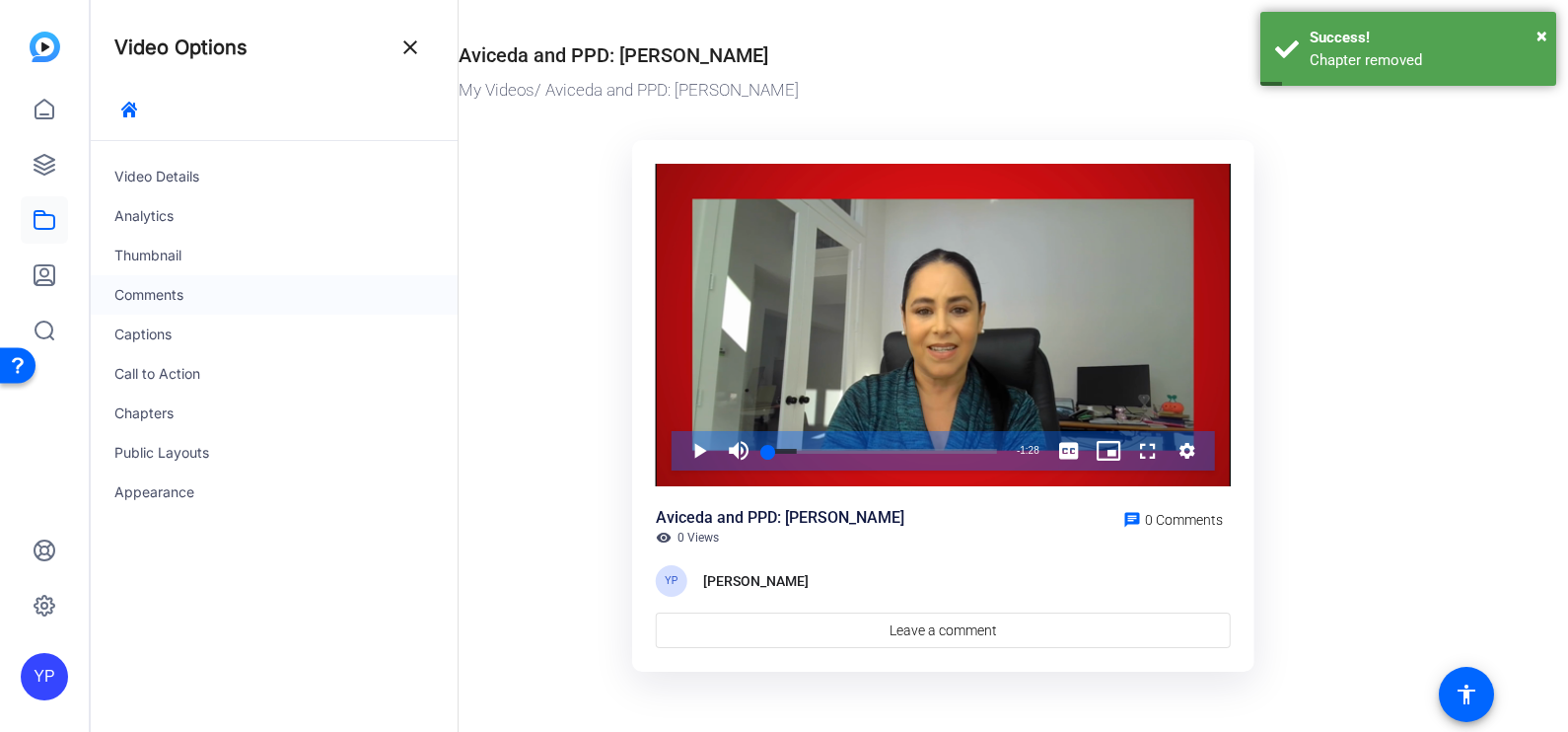
click at [173, 296] on div "Comments" at bounding box center [274, 295] width 366 height 40
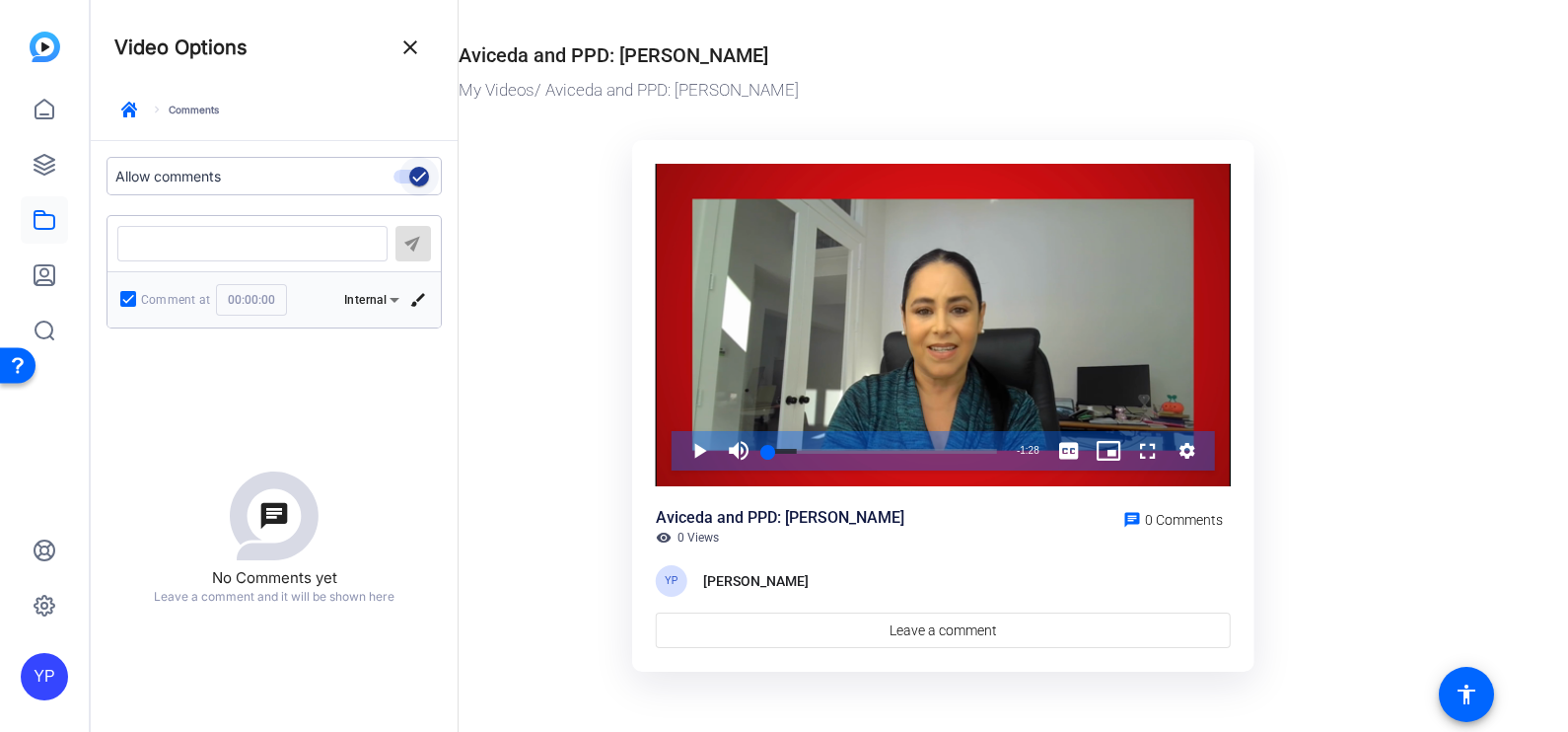
click at [401, 168] on span "button" at bounding box center [419, 177] width 40 height 40
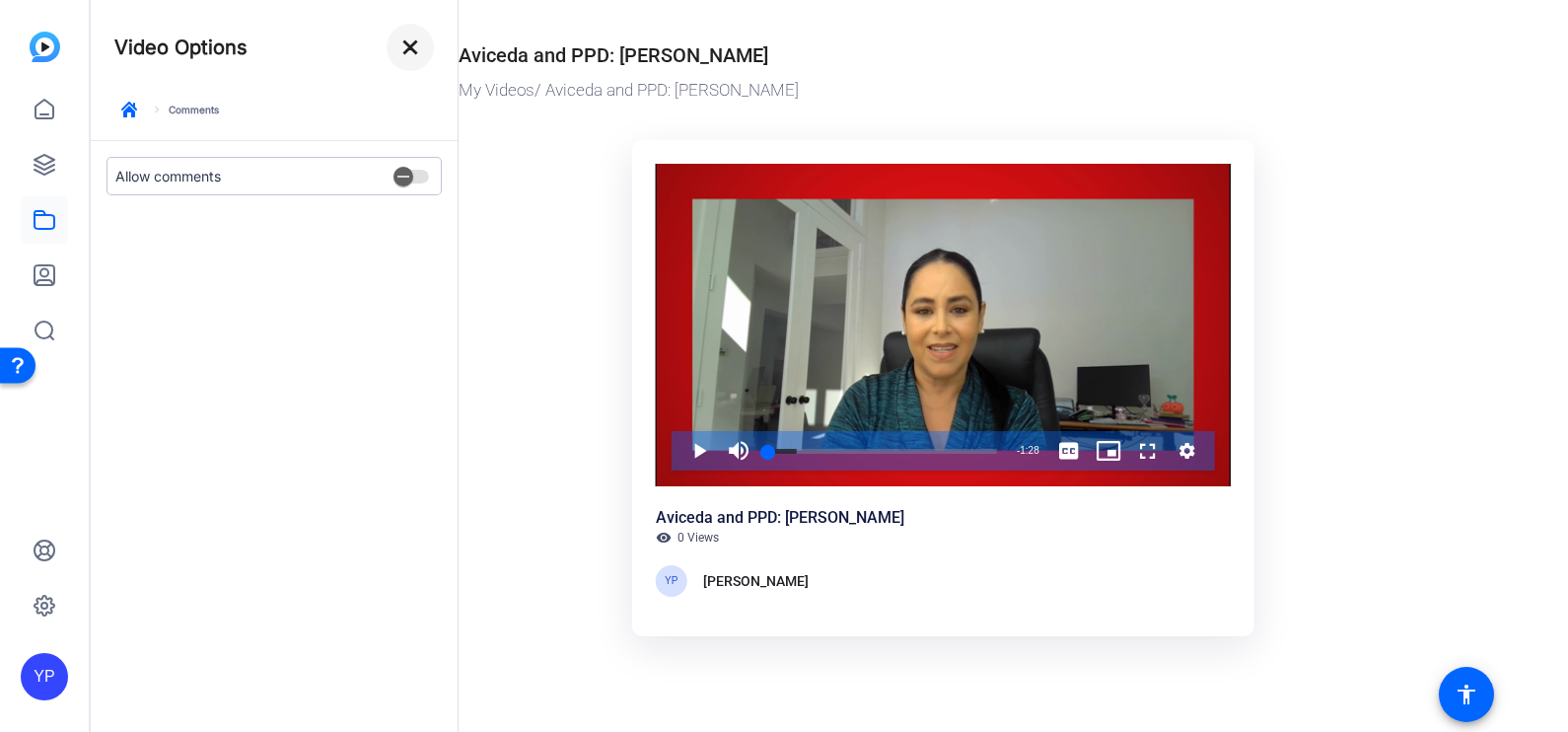
click at [412, 40] on mat-icon "close" at bounding box center [410, 48] width 24 height 24
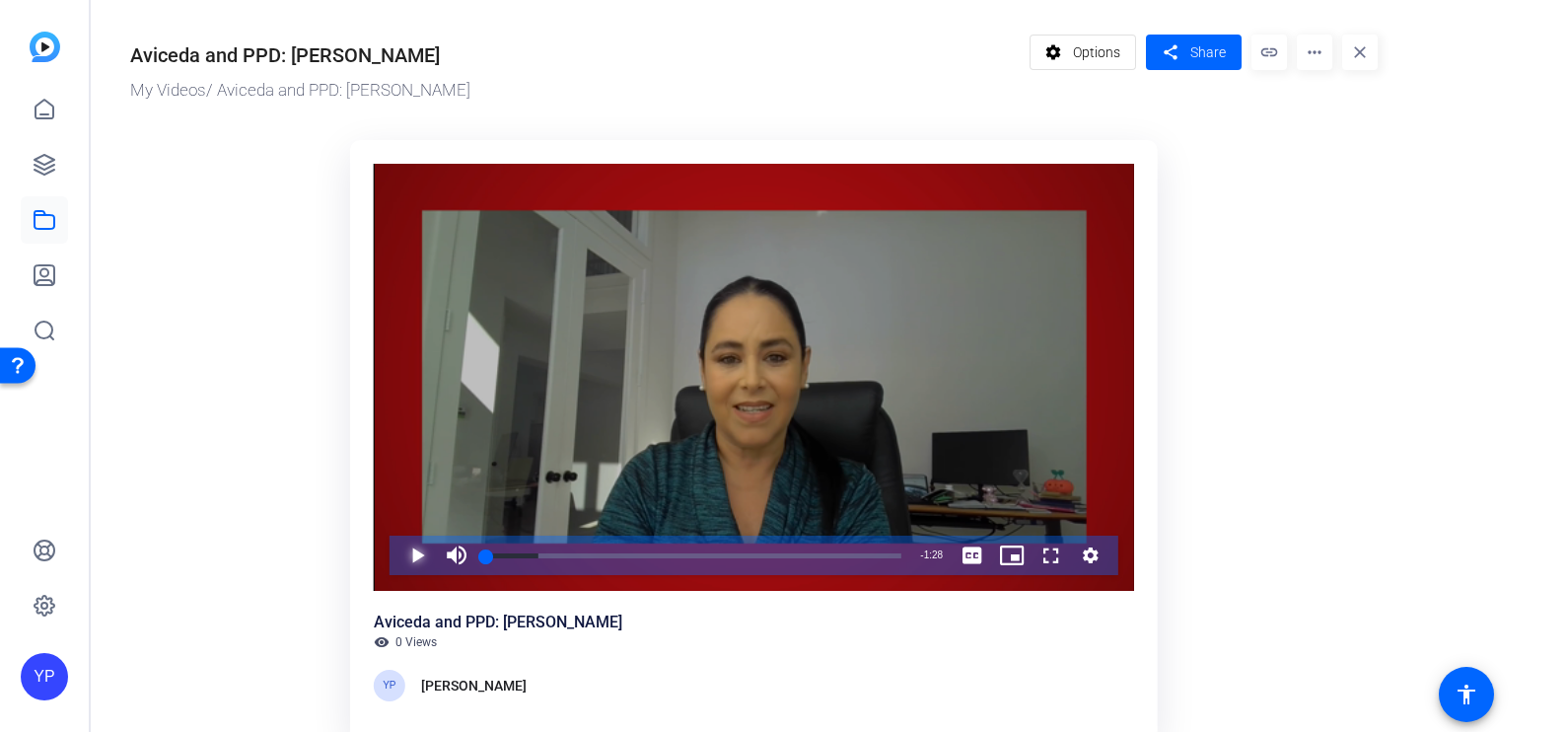
click at [397, 562] on span "Video Player" at bounding box center [397, 556] width 0 height 40
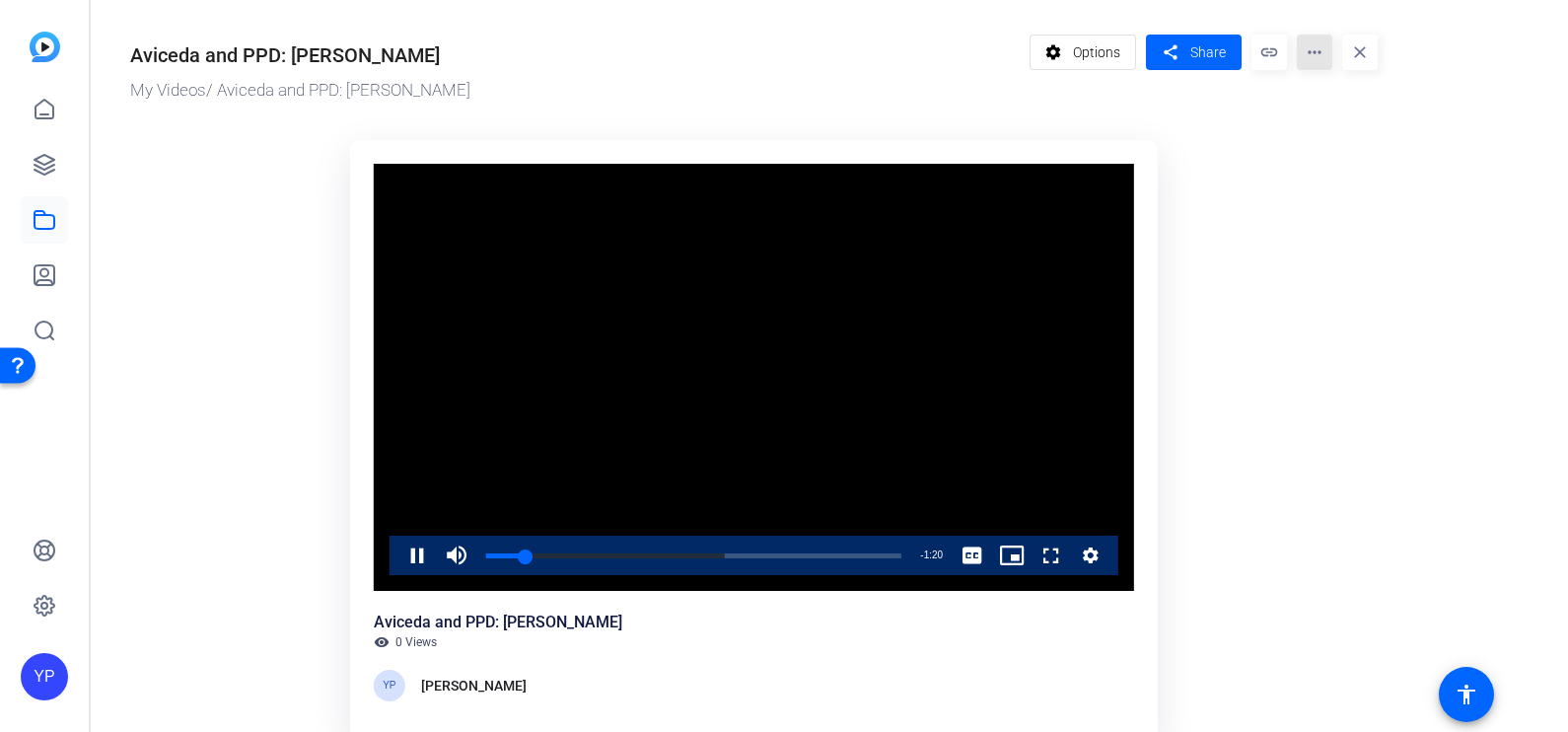
click at [1316, 59] on mat-icon "more_horiz" at bounding box center [1315, 53] width 36 height 36
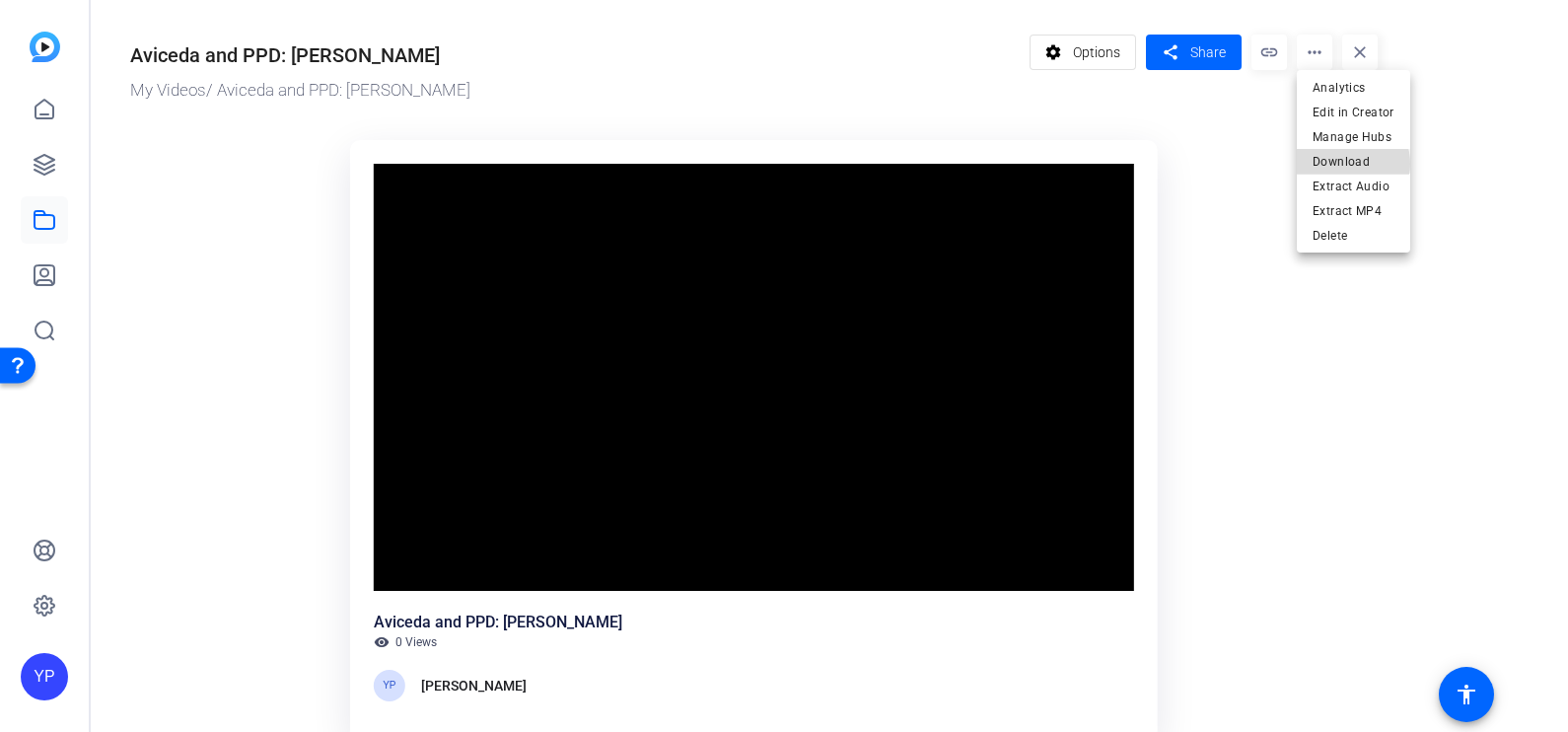
click at [1349, 163] on span "Download" at bounding box center [1353, 161] width 82 height 24
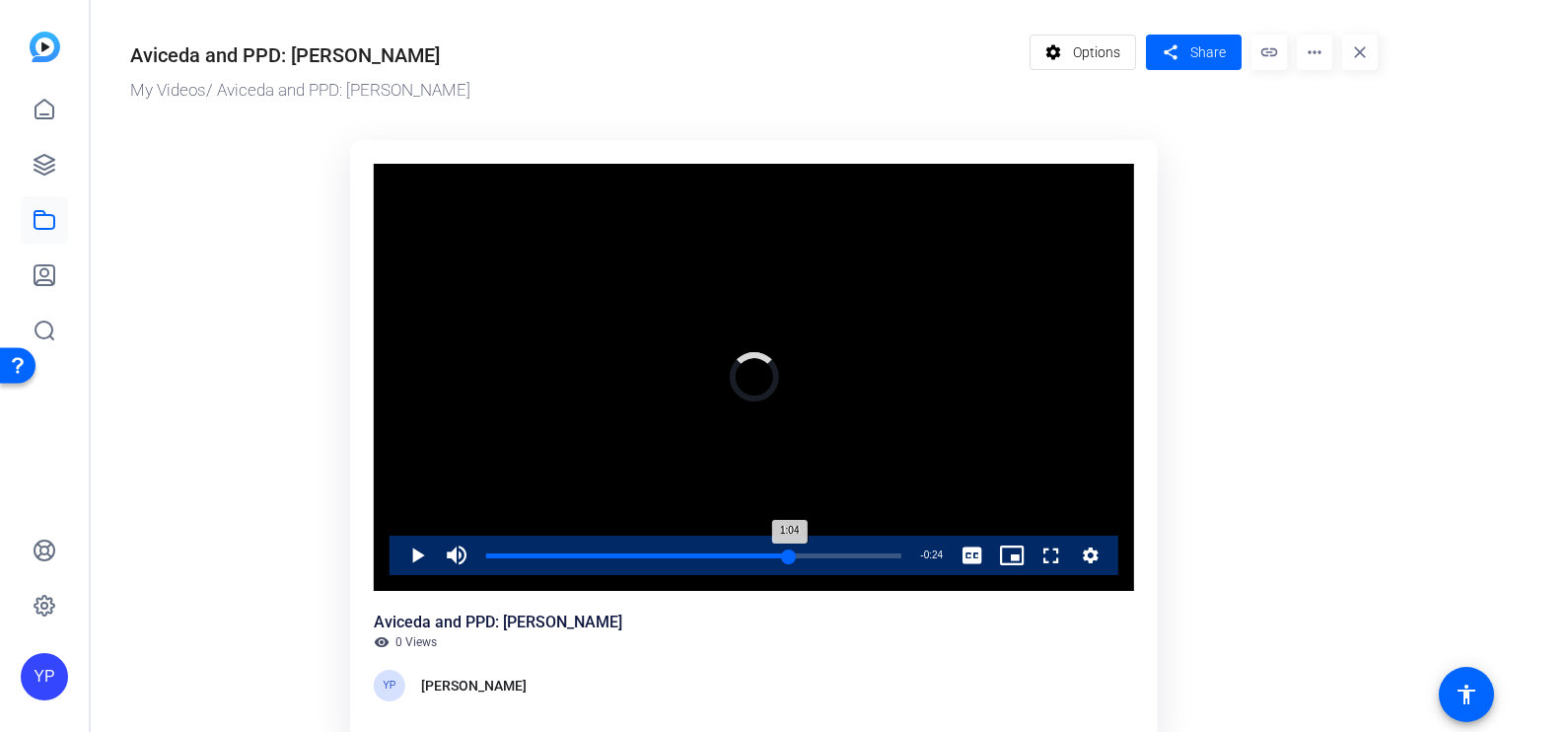
click at [788, 550] on div "Loaded : 0.00% 1:04 1:04" at bounding box center [693, 556] width 435 height 40
click at [487, 552] on div "Loaded : 0.00% 0:00 0:00" at bounding box center [693, 556] width 435 height 40
drag, startPoint x: 494, startPoint y: 556, endPoint x: 353, endPoint y: 567, distance: 141.4
click at [353, 567] on div "Video Player is loading. Play Video Play Unmute 0% Current Time 0:00 / Duration…" at bounding box center [754, 441] width 807 height 602
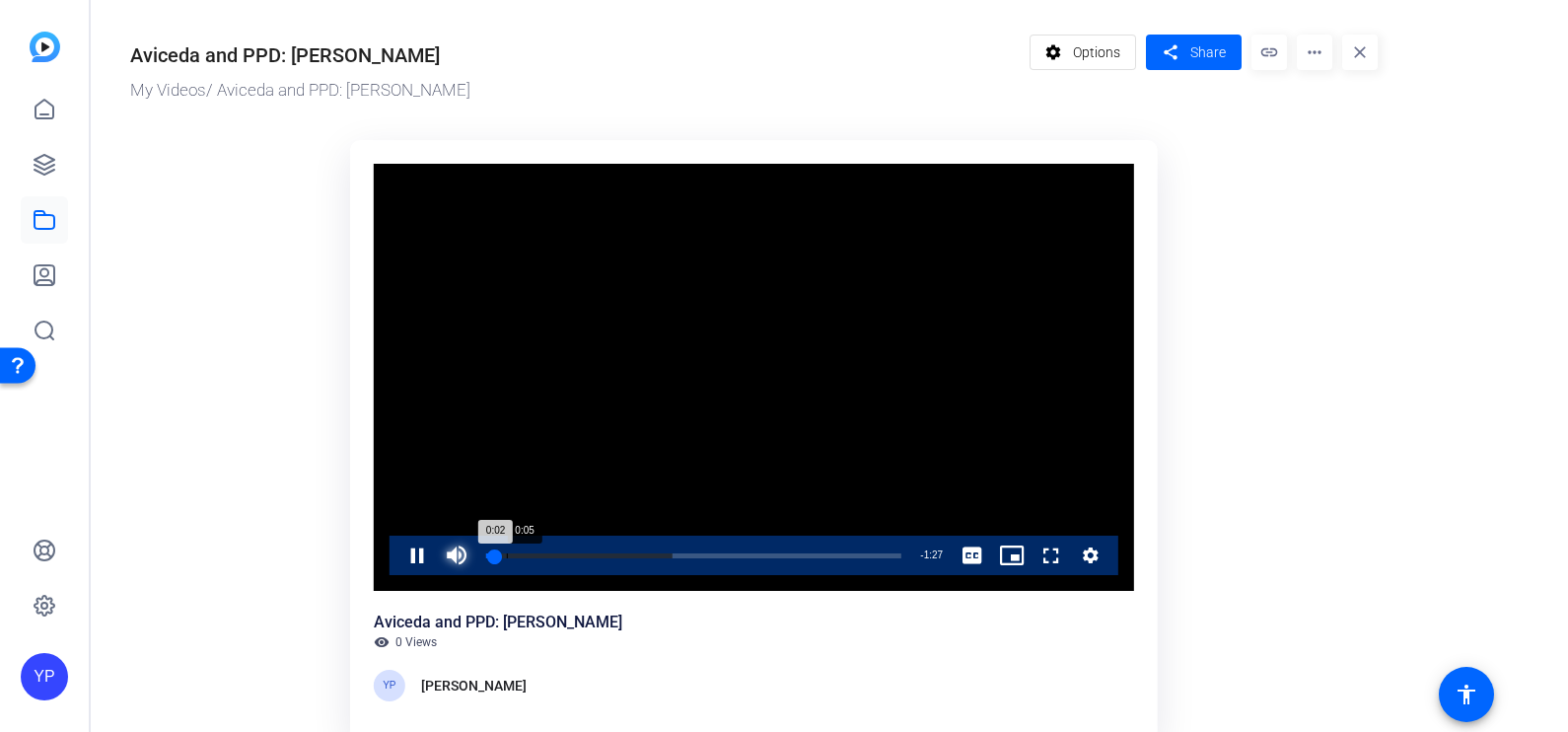
drag, startPoint x: 459, startPoint y: 553, endPoint x: 567, endPoint y: 558, distance: 108.1
click at [567, 558] on div "Pause Mute 54% Current Time 0:01 / Duration 1:28 Loaded : 44.97% 0:05 0:02 Stre…" at bounding box center [754, 556] width 729 height 40
click at [567, 558] on div "Progress Bar" at bounding box center [578, 556] width 186 height 5
drag, startPoint x: 529, startPoint y: 551, endPoint x: 473, endPoint y: 561, distance: 56.9
click at [473, 561] on div "Play Unmute 0% Current Time 0:00 / Duration 1:28 Loaded : 57.58% 0:00 0:00 Stre…" at bounding box center [754, 556] width 729 height 40
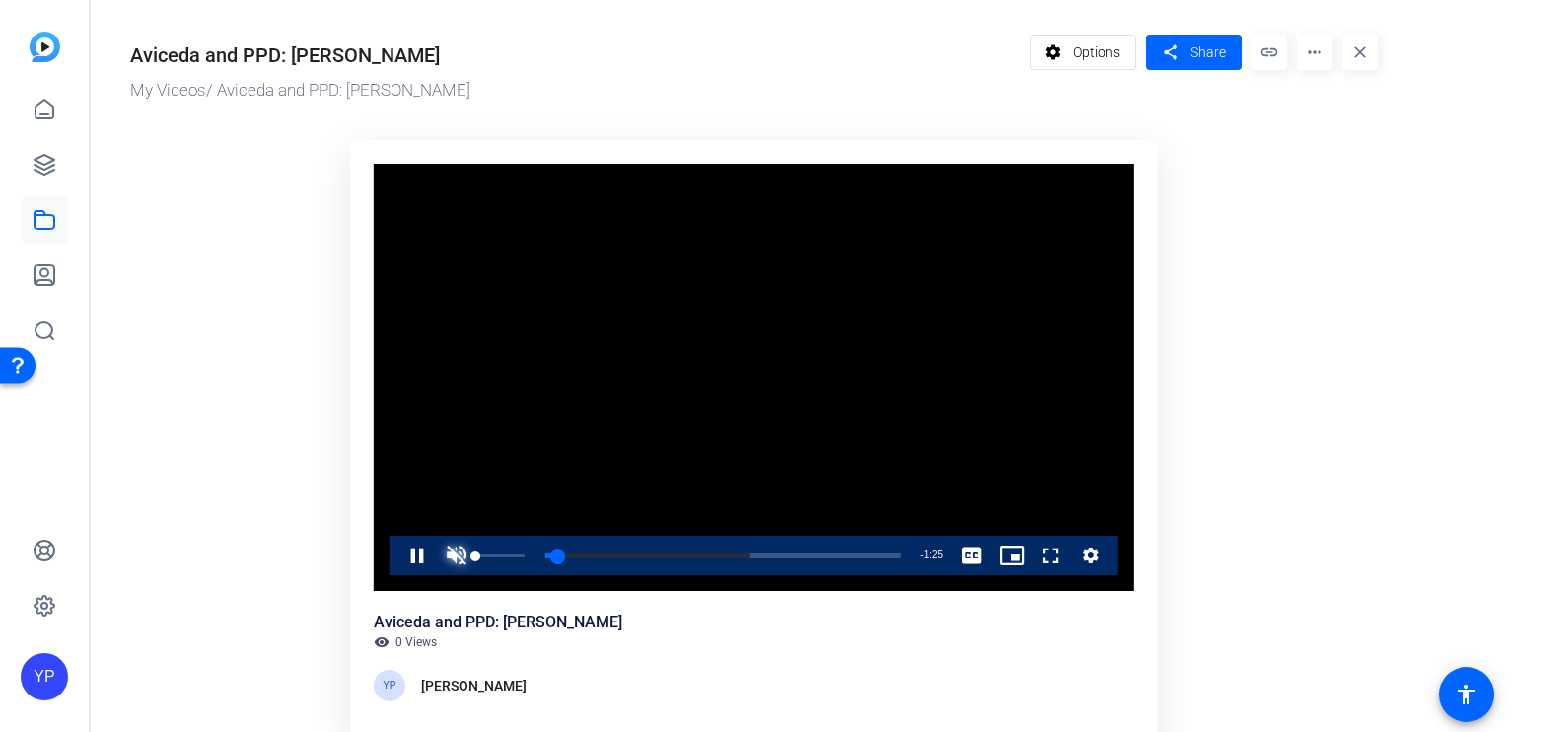
click at [454, 556] on span "Video Player" at bounding box center [457, 556] width 40 height 40
click at [538, 558] on div "Loaded : 57.58% 0:10 0:10" at bounding box center [693, 556] width 415 height 5
click at [487, 552] on div "Loaded : 68.39% 0:00 0:00" at bounding box center [693, 556] width 435 height 40
click at [850, 558] on div "1:17" at bounding box center [850, 556] width 1 height 5
